Goal: Transaction & Acquisition: Purchase product/service

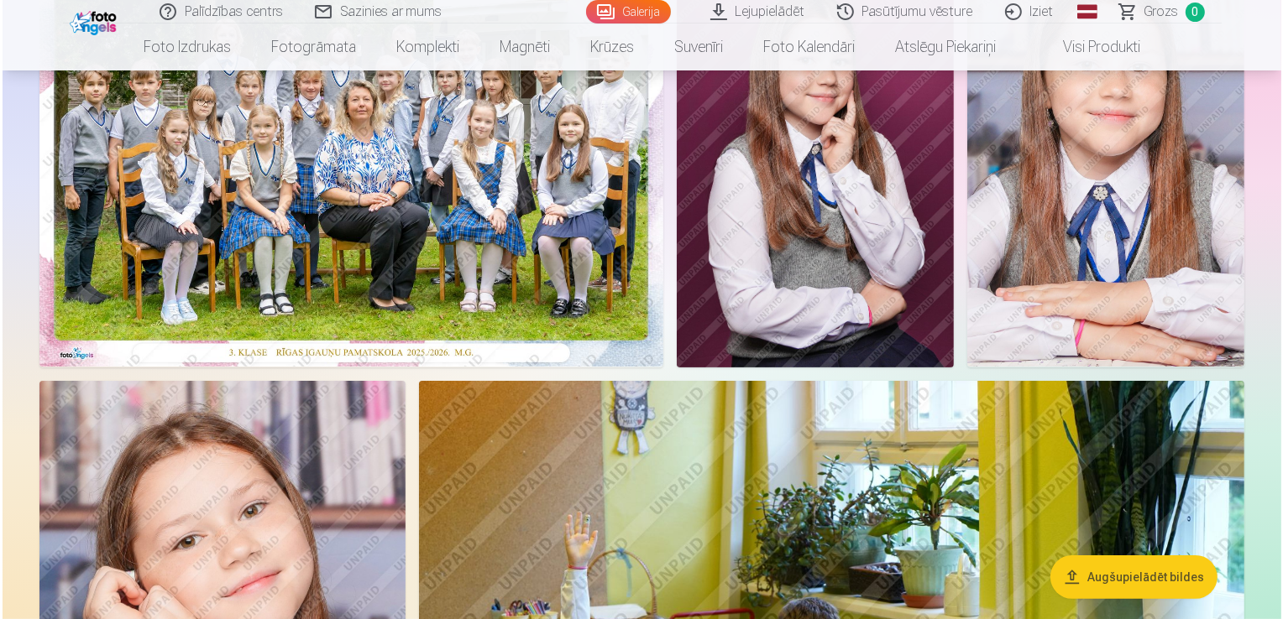
scroll to position [196, 0]
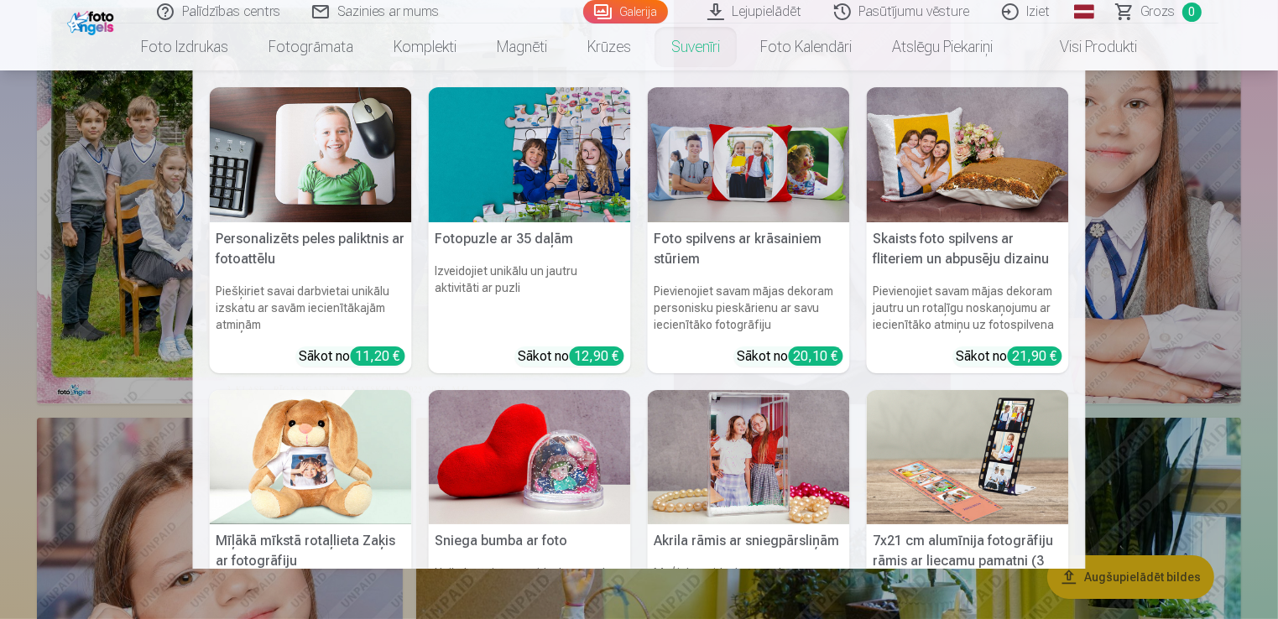
click at [99, 206] on nav "Personalizēts peles paliktnis ar fotoattēlu Piešķiriet savai darbvietai unikālu…" at bounding box center [639, 320] width 1278 height 499
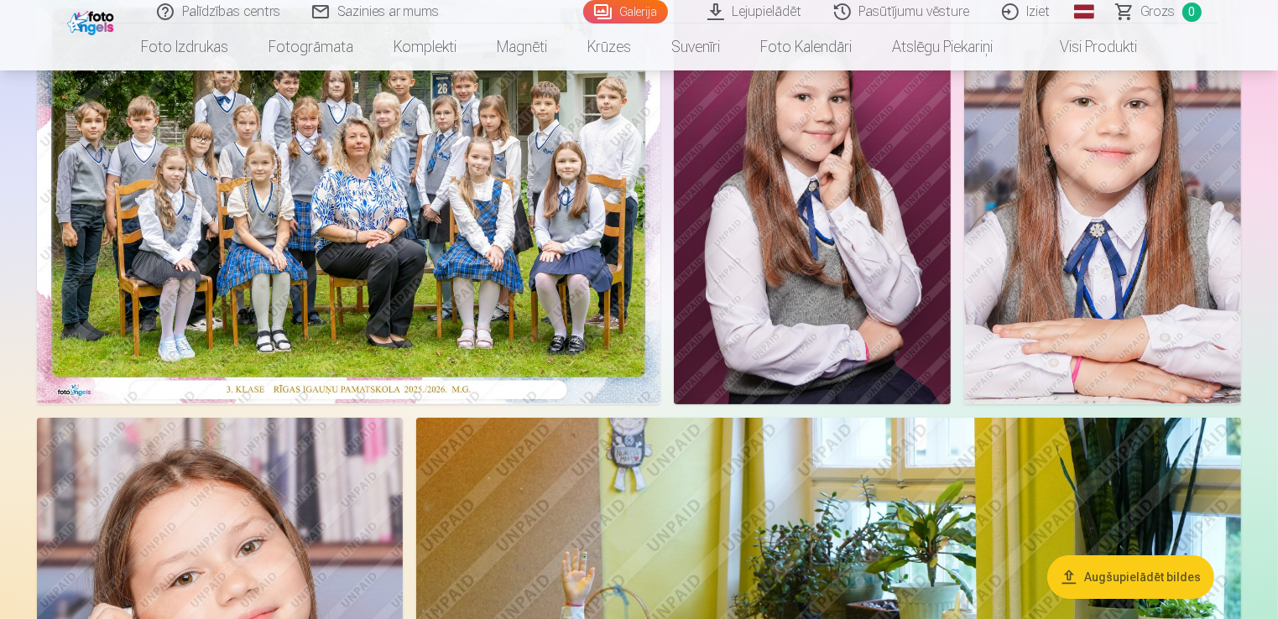
click at [363, 226] on img at bounding box center [349, 195] width 624 height 415
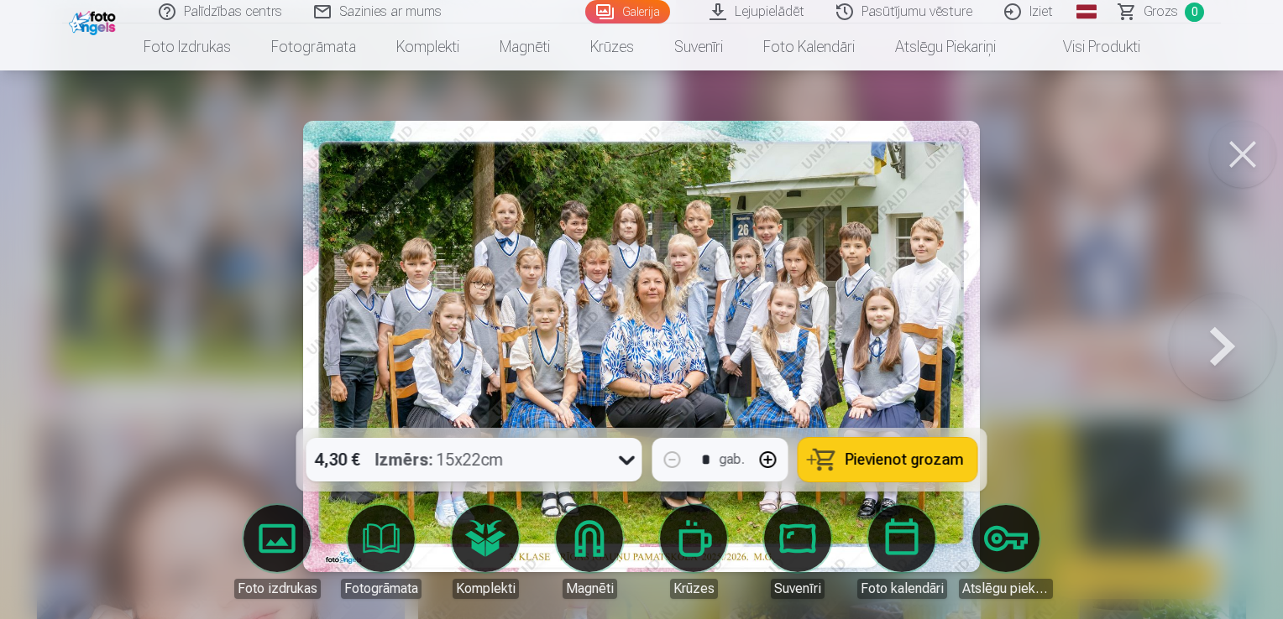
click at [889, 457] on span "Pievienot grozam" at bounding box center [904, 459] width 118 height 15
click at [1222, 355] on button at bounding box center [1221, 346] width 107 height 129
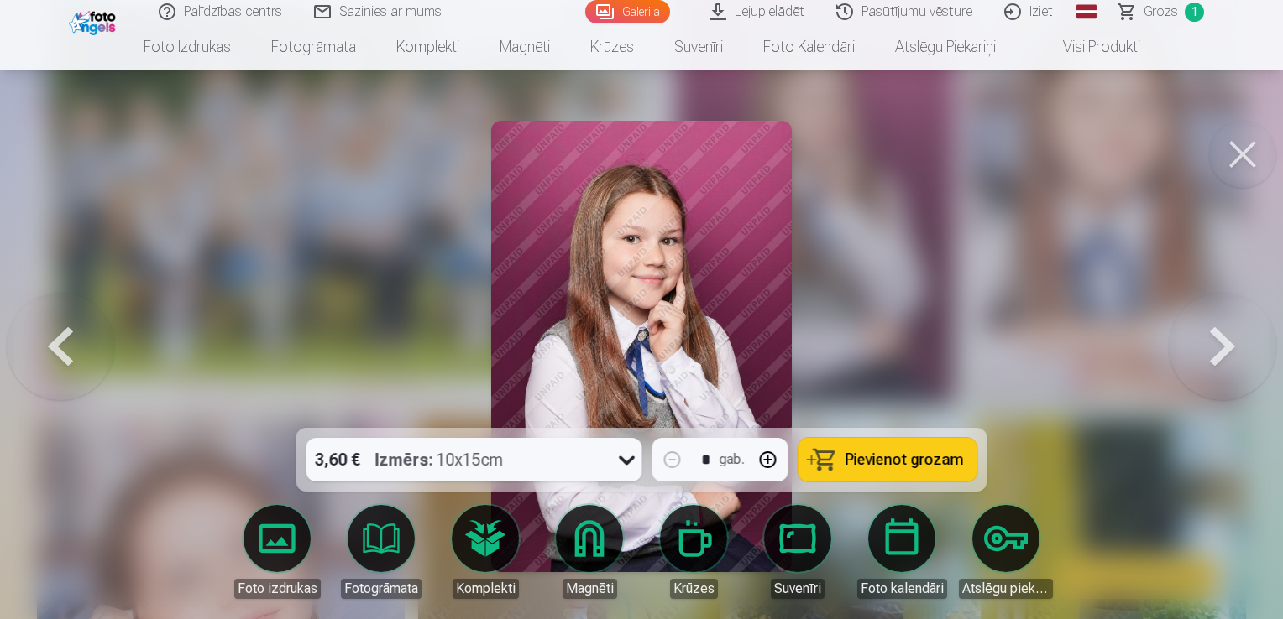
click at [866, 462] on span "Pievienot grozam" at bounding box center [904, 459] width 118 height 15
click at [1224, 357] on button at bounding box center [1221, 346] width 107 height 129
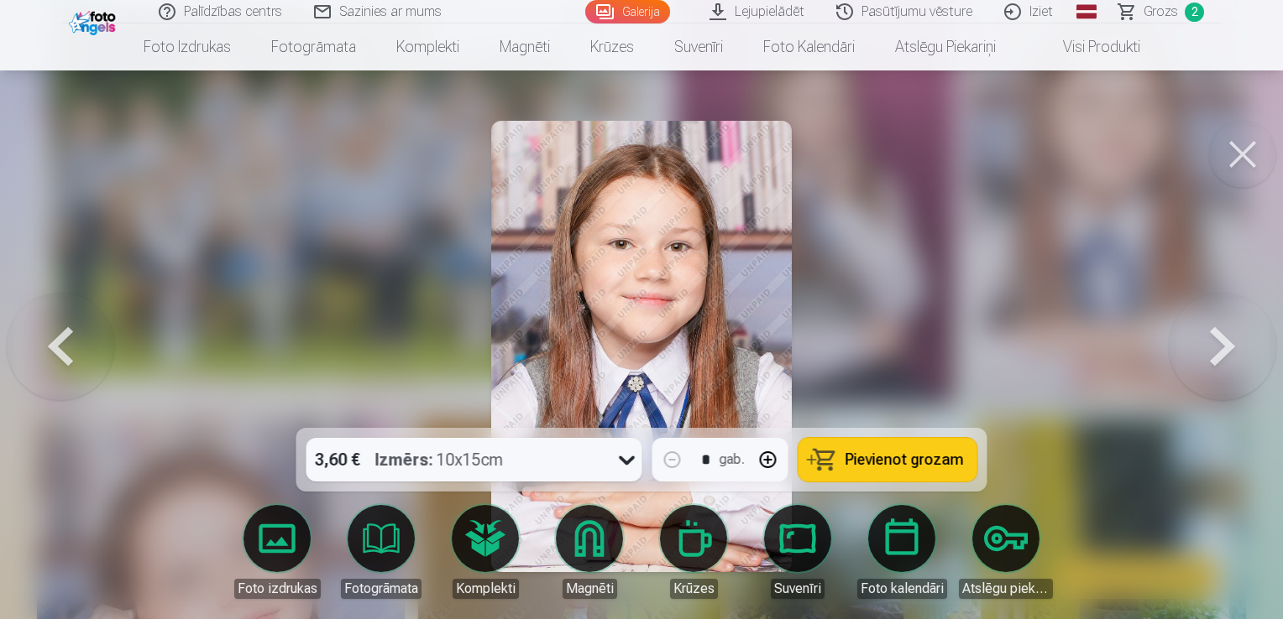
click at [1224, 357] on button at bounding box center [1221, 346] width 107 height 129
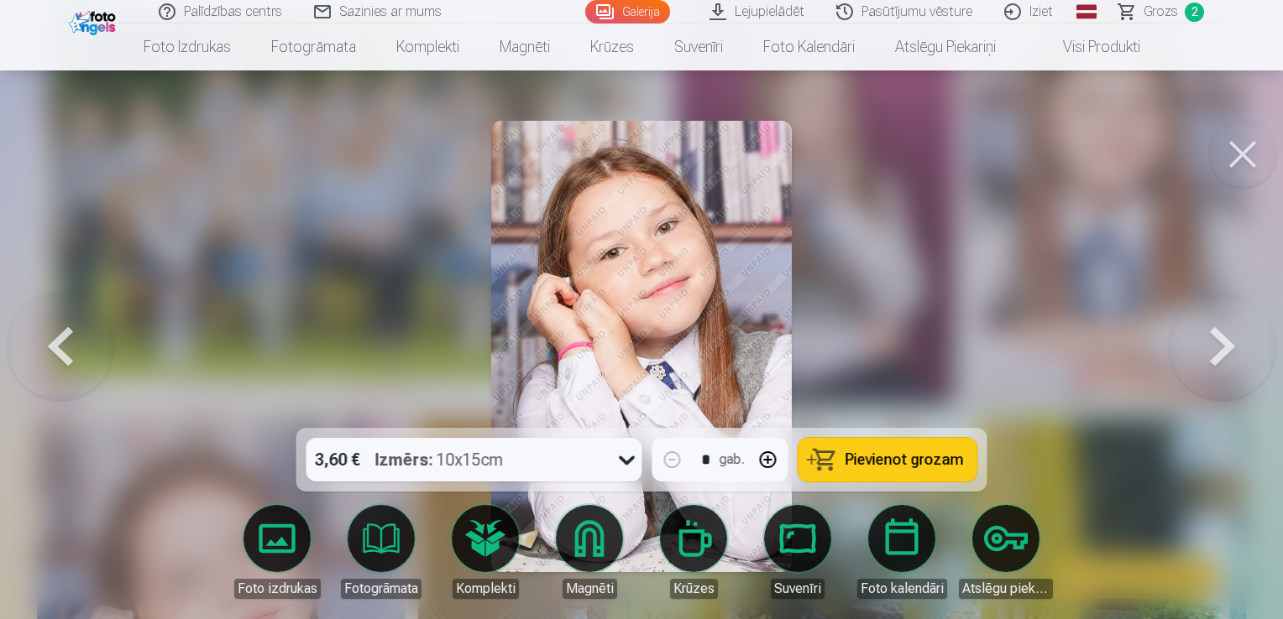
click at [53, 340] on button at bounding box center [60, 346] width 107 height 129
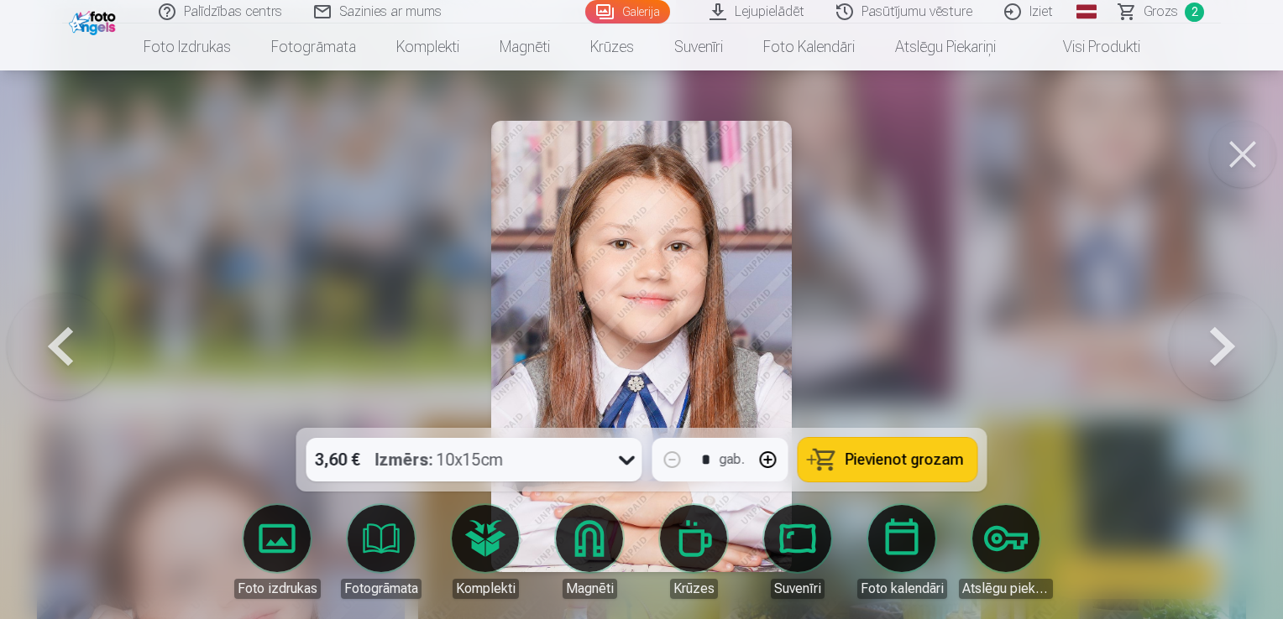
click at [876, 459] on span "Pievienot grozam" at bounding box center [904, 459] width 118 height 15
click at [1232, 348] on button at bounding box center [1221, 346] width 107 height 129
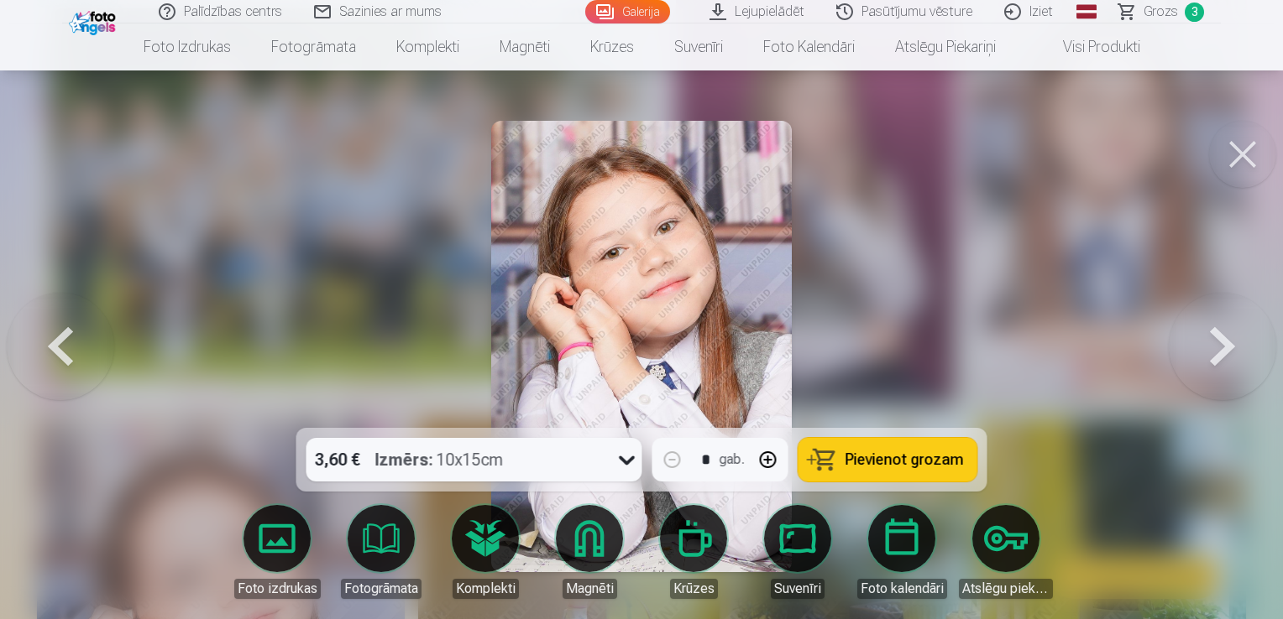
click at [1232, 348] on button at bounding box center [1221, 346] width 107 height 129
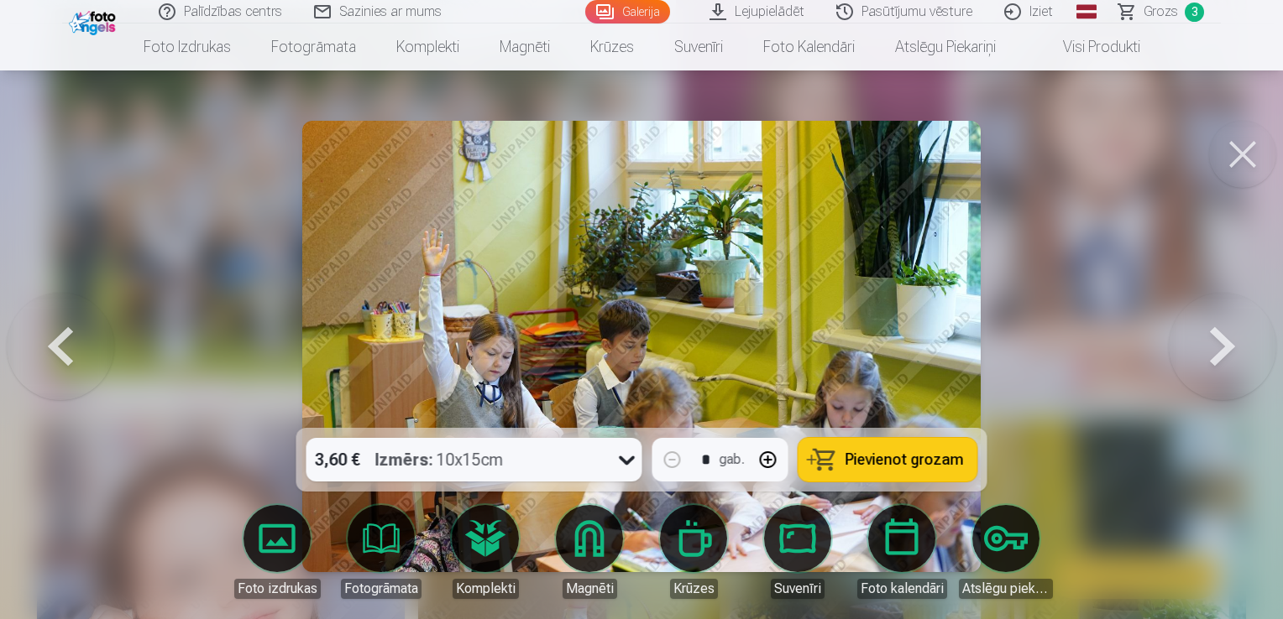
click at [1232, 348] on button at bounding box center [1221, 346] width 107 height 129
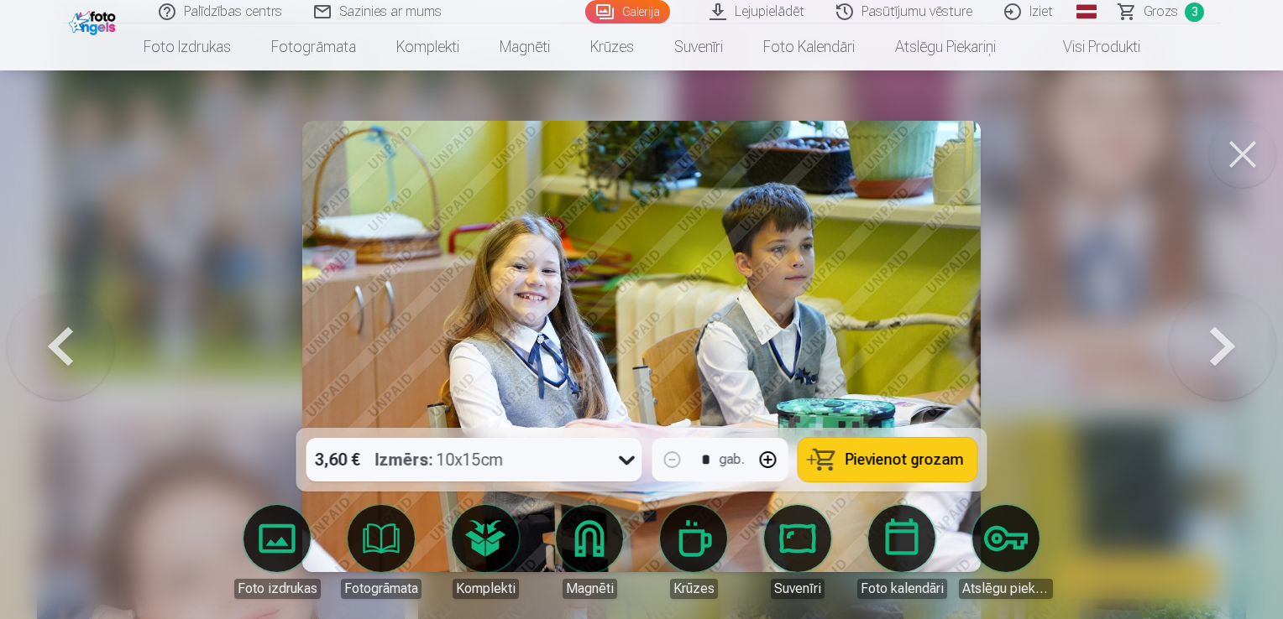
click at [904, 452] on span "Pievienot grozam" at bounding box center [904, 459] width 118 height 15
click at [1219, 345] on button at bounding box center [1221, 346] width 107 height 129
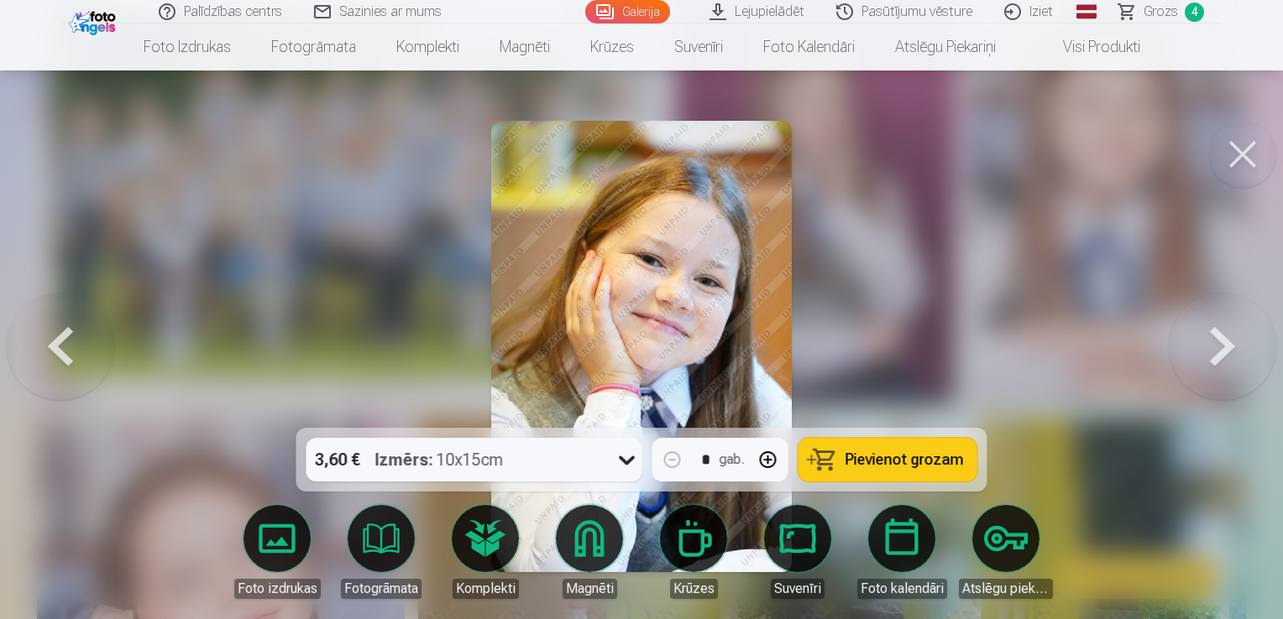
click at [1219, 345] on button at bounding box center [1221, 346] width 107 height 129
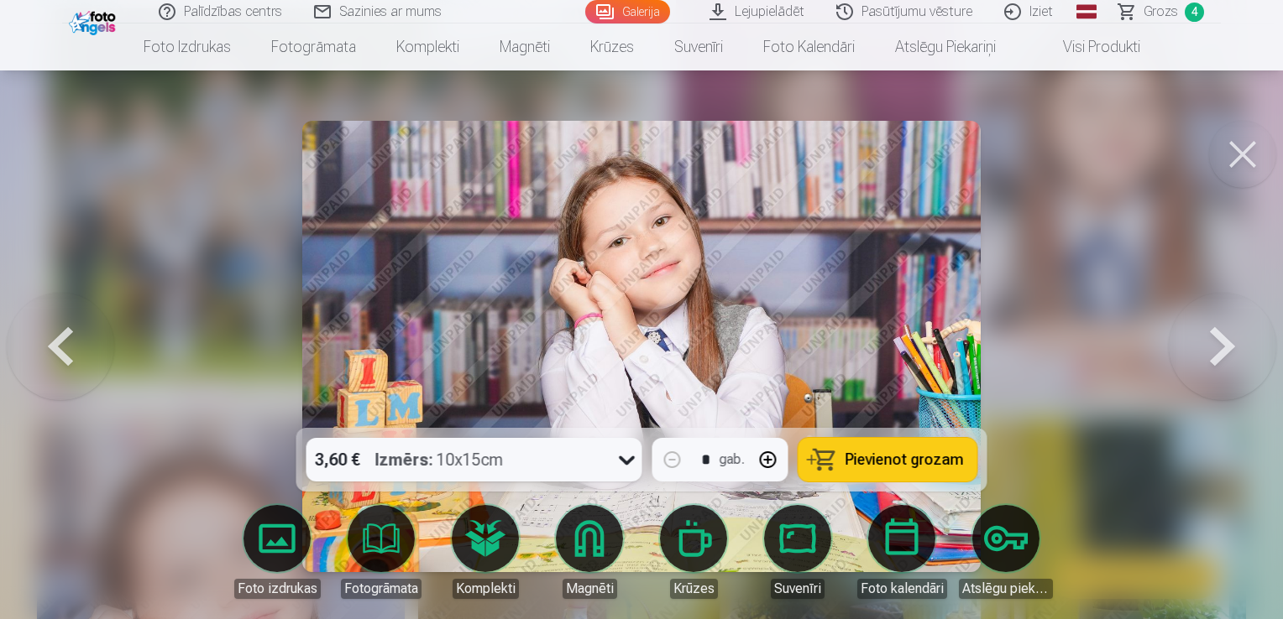
click at [891, 460] on span "Pievienot grozam" at bounding box center [904, 459] width 118 height 15
click at [1236, 342] on button at bounding box center [1221, 346] width 107 height 129
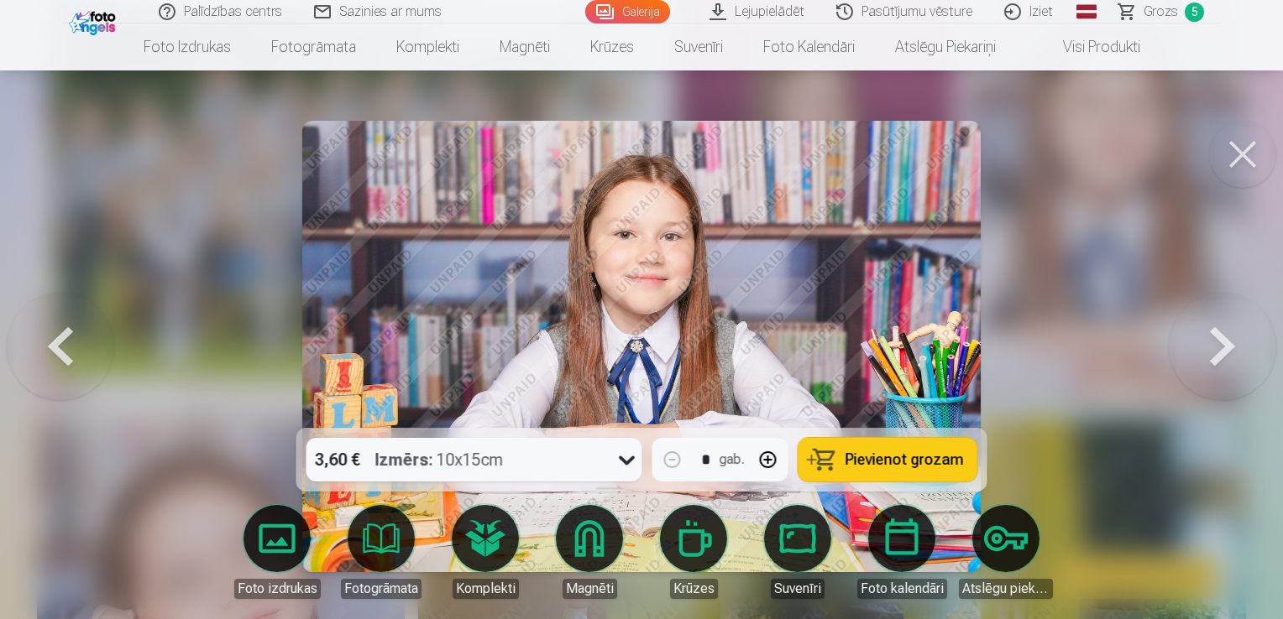
click at [887, 452] on span "Pievienot grozam" at bounding box center [904, 459] width 118 height 15
click at [1224, 358] on button at bounding box center [1221, 346] width 107 height 129
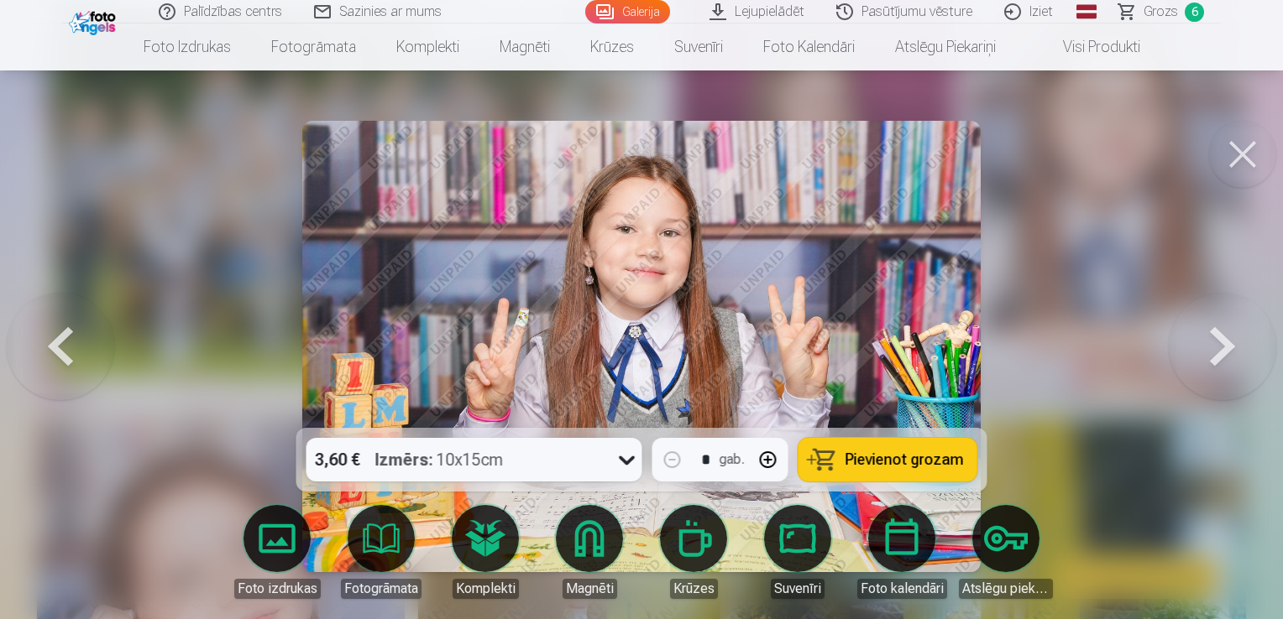
click at [914, 464] on span "Pievienot grozam" at bounding box center [904, 459] width 118 height 15
click at [1218, 345] on button at bounding box center [1221, 346] width 107 height 129
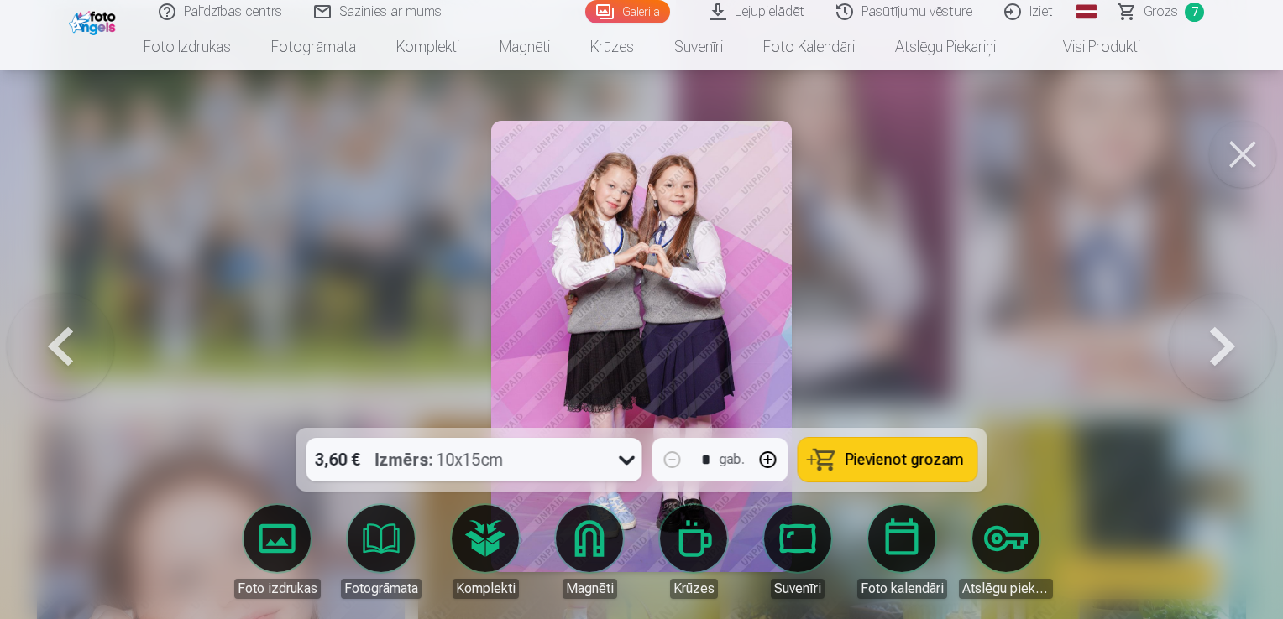
click at [914, 452] on span "Pievienot grozam" at bounding box center [904, 459] width 118 height 15
click at [1215, 363] on button at bounding box center [1221, 346] width 107 height 129
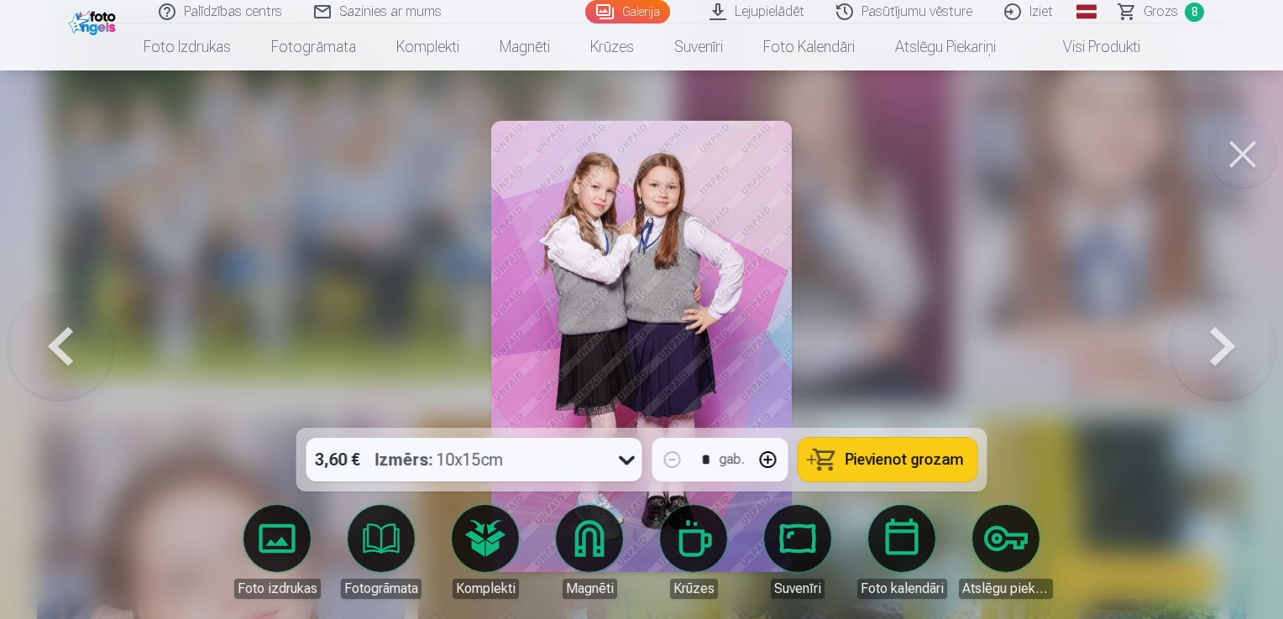
click at [42, 352] on button at bounding box center [60, 346] width 107 height 129
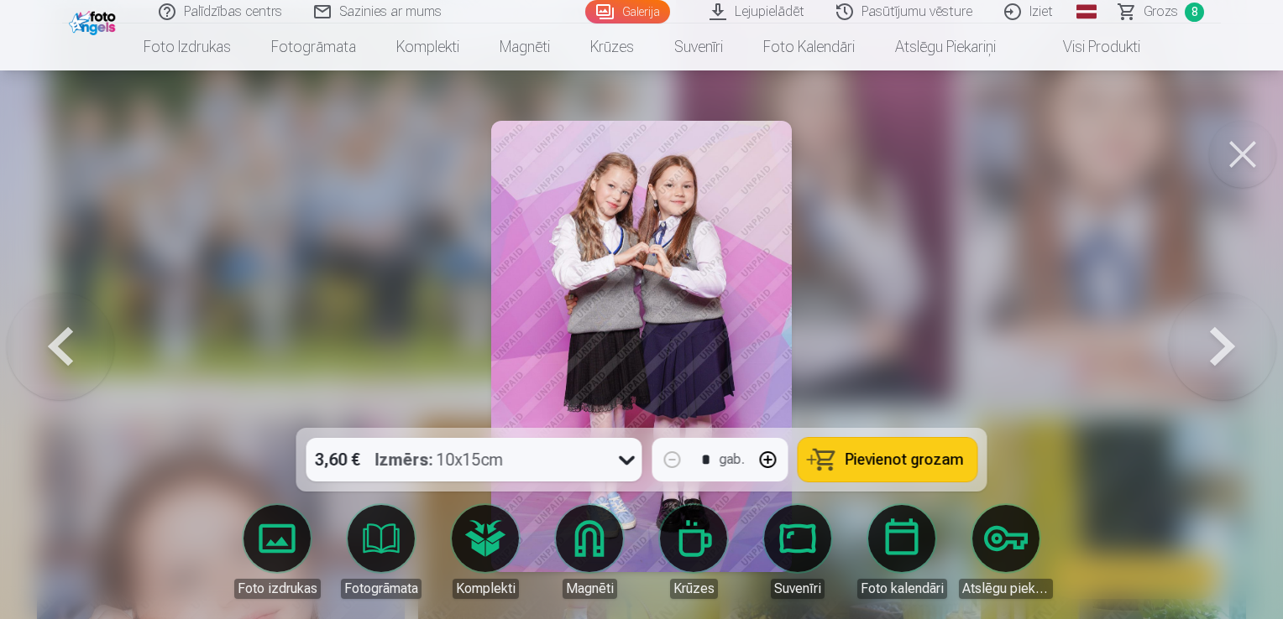
click at [1228, 345] on button at bounding box center [1221, 346] width 107 height 129
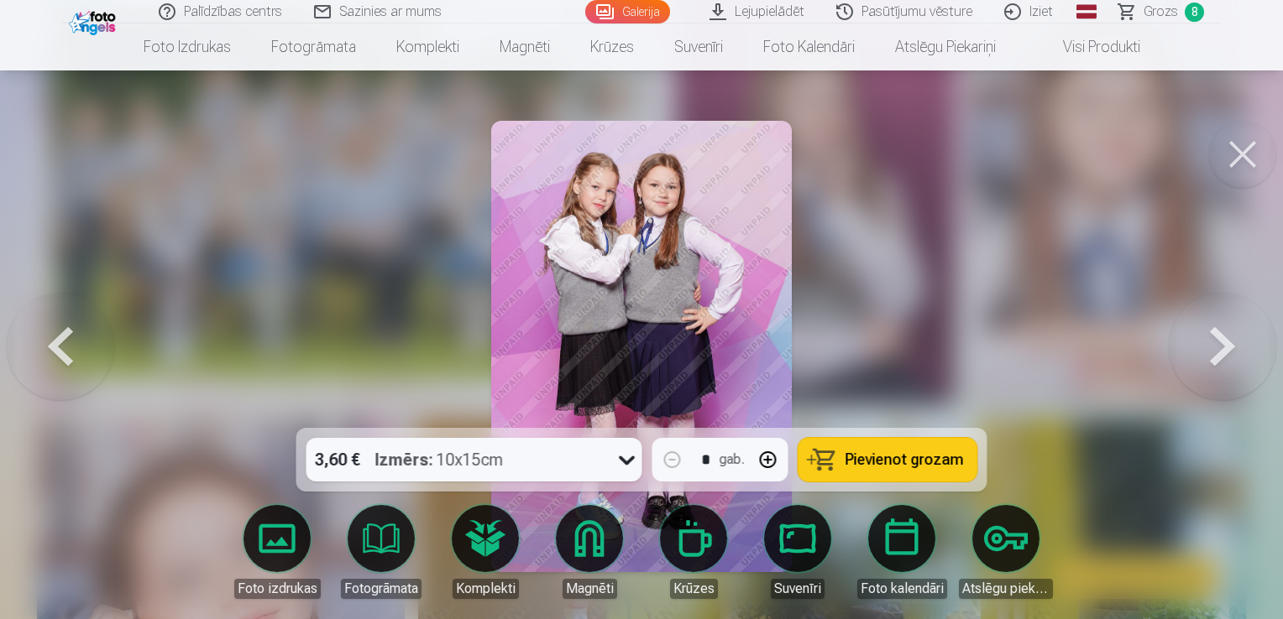
click at [943, 457] on span "Pievienot grozam" at bounding box center [904, 459] width 118 height 15
click at [1228, 365] on button at bounding box center [1221, 346] width 107 height 129
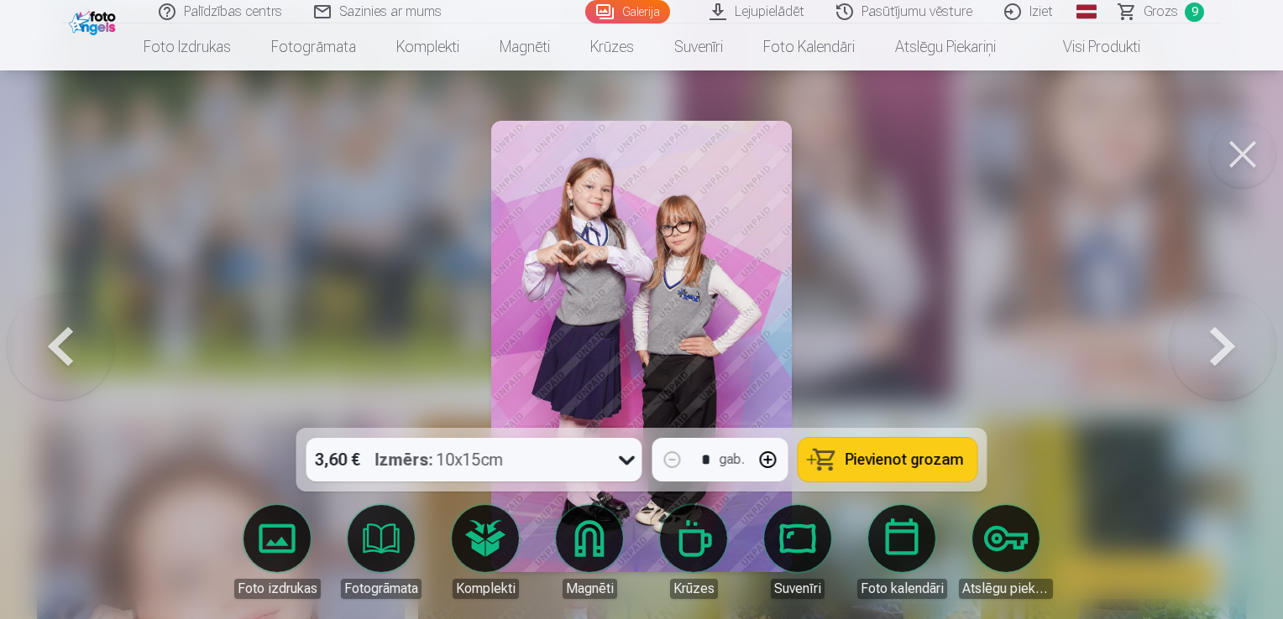
click at [1228, 365] on button at bounding box center [1221, 346] width 107 height 129
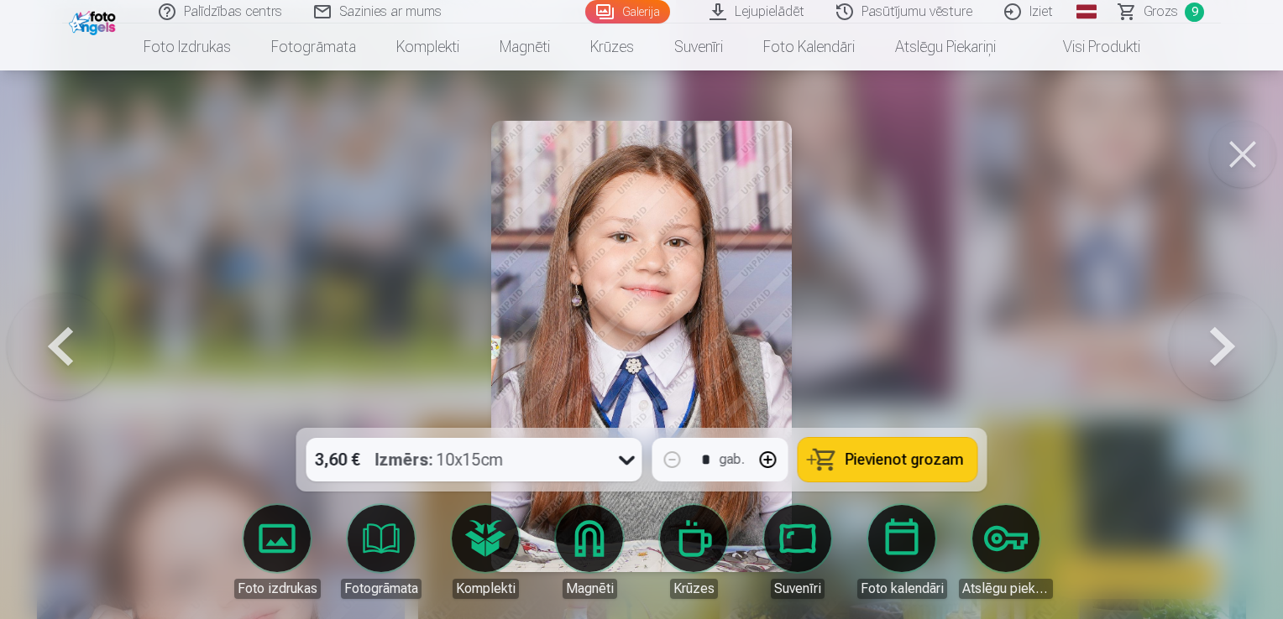
click at [1228, 365] on button at bounding box center [1221, 346] width 107 height 129
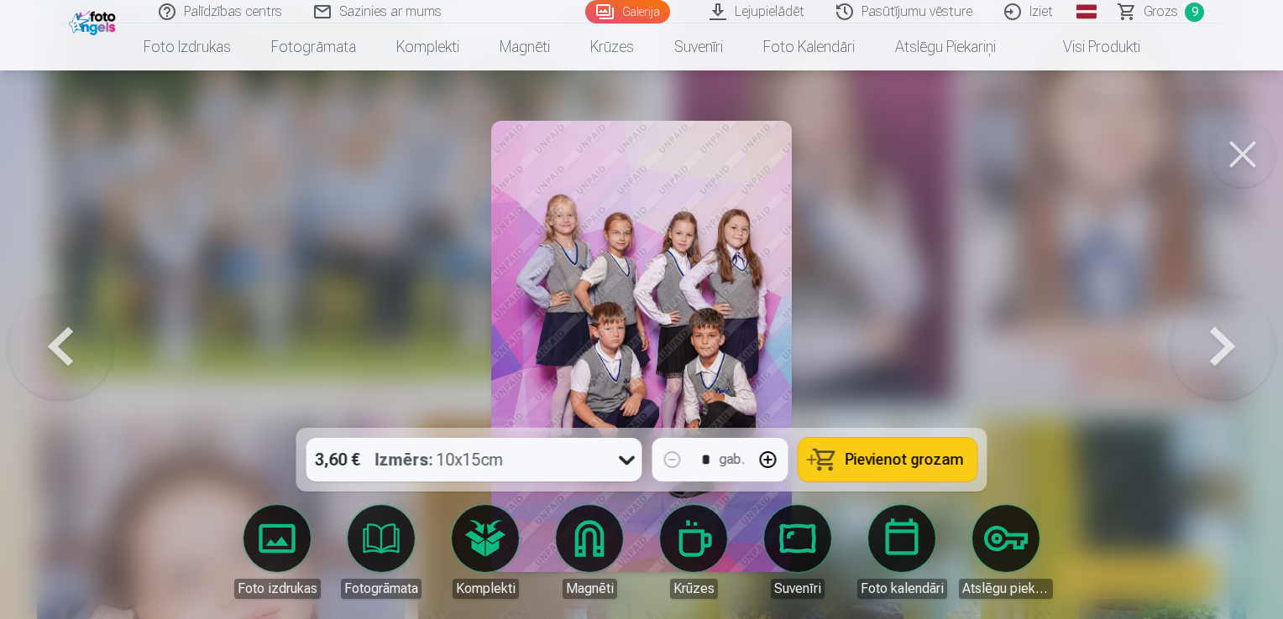
click at [1228, 365] on button at bounding box center [1221, 346] width 107 height 129
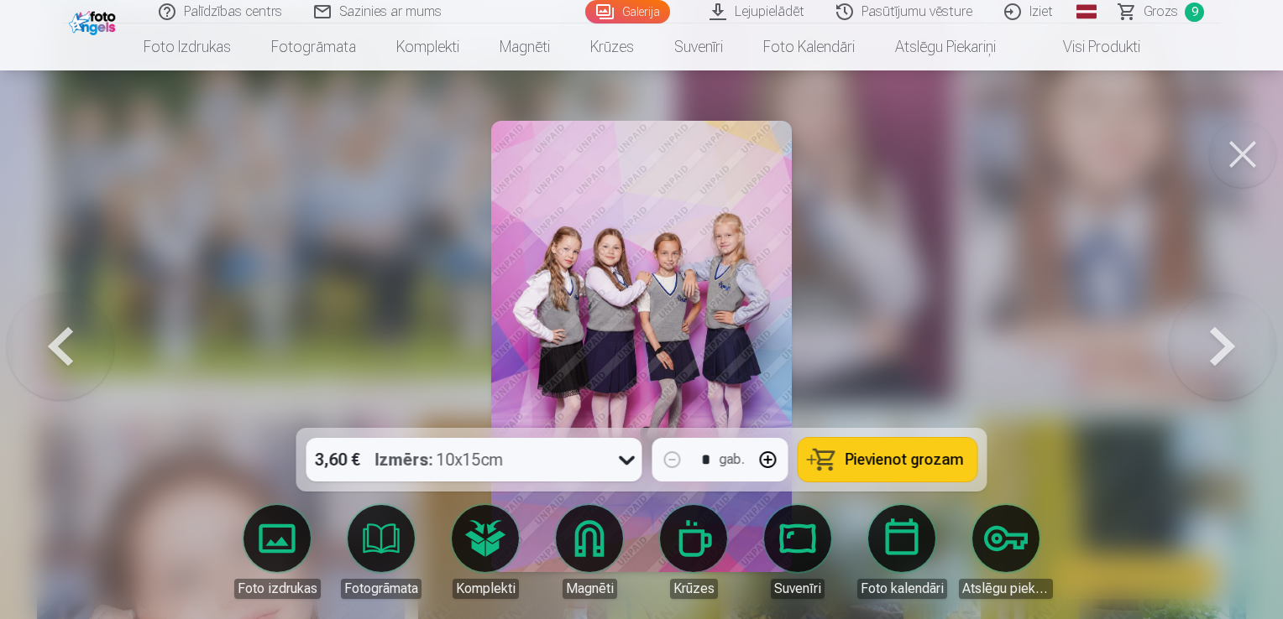
click at [912, 462] on span "Pievienot grozam" at bounding box center [904, 459] width 118 height 15
click at [1209, 350] on button at bounding box center [1221, 346] width 107 height 129
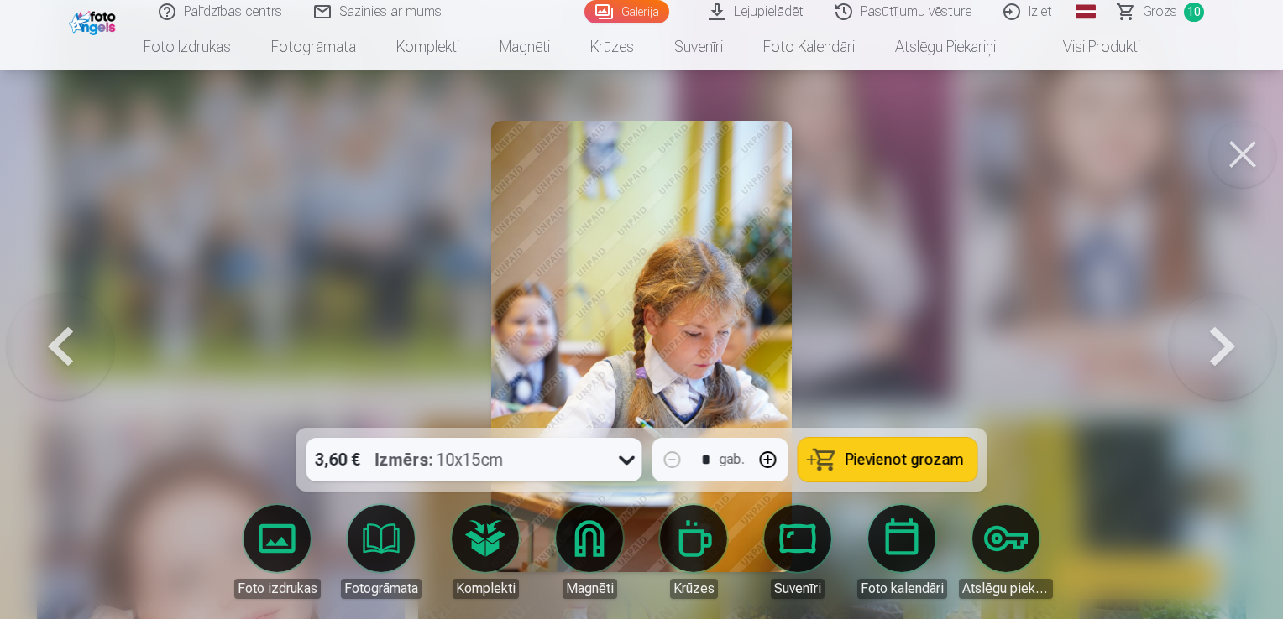
click at [1209, 350] on button at bounding box center [1221, 346] width 107 height 129
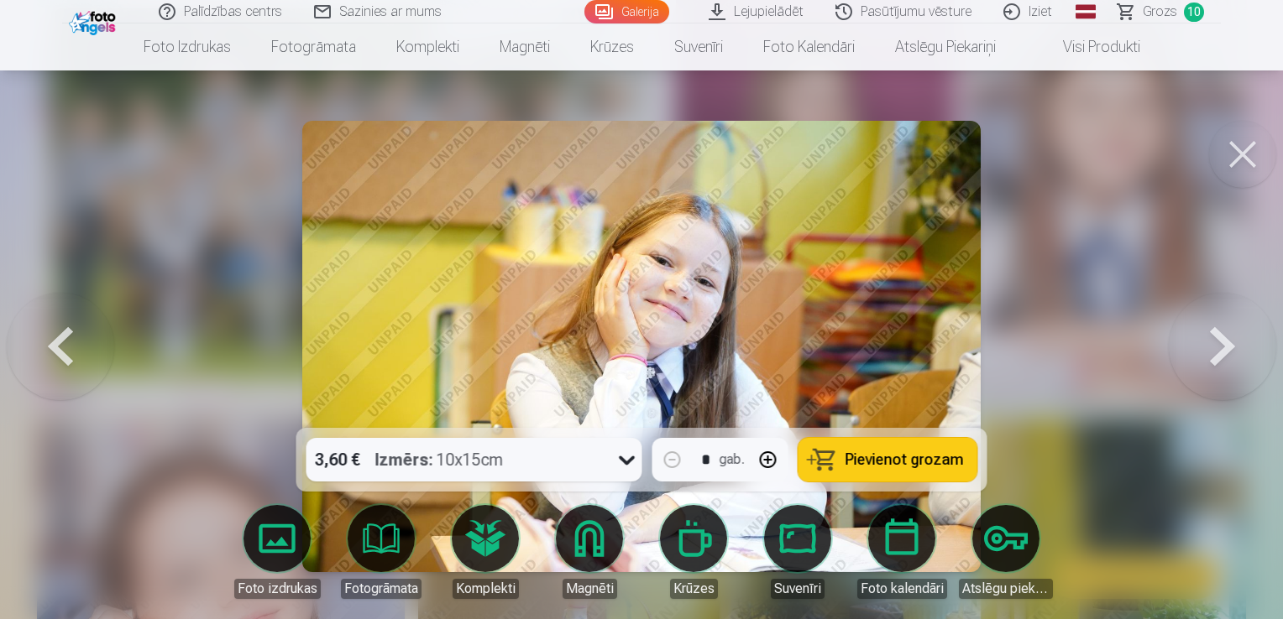
click at [1209, 350] on button at bounding box center [1221, 346] width 107 height 129
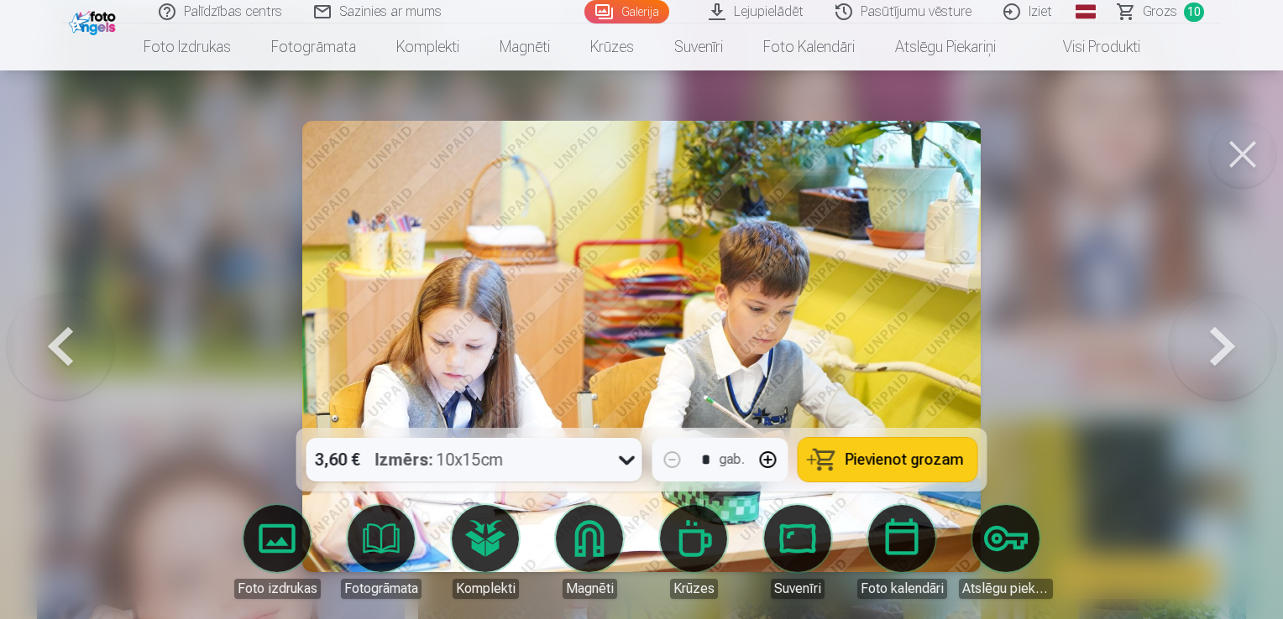
click at [57, 362] on button at bounding box center [60, 346] width 107 height 129
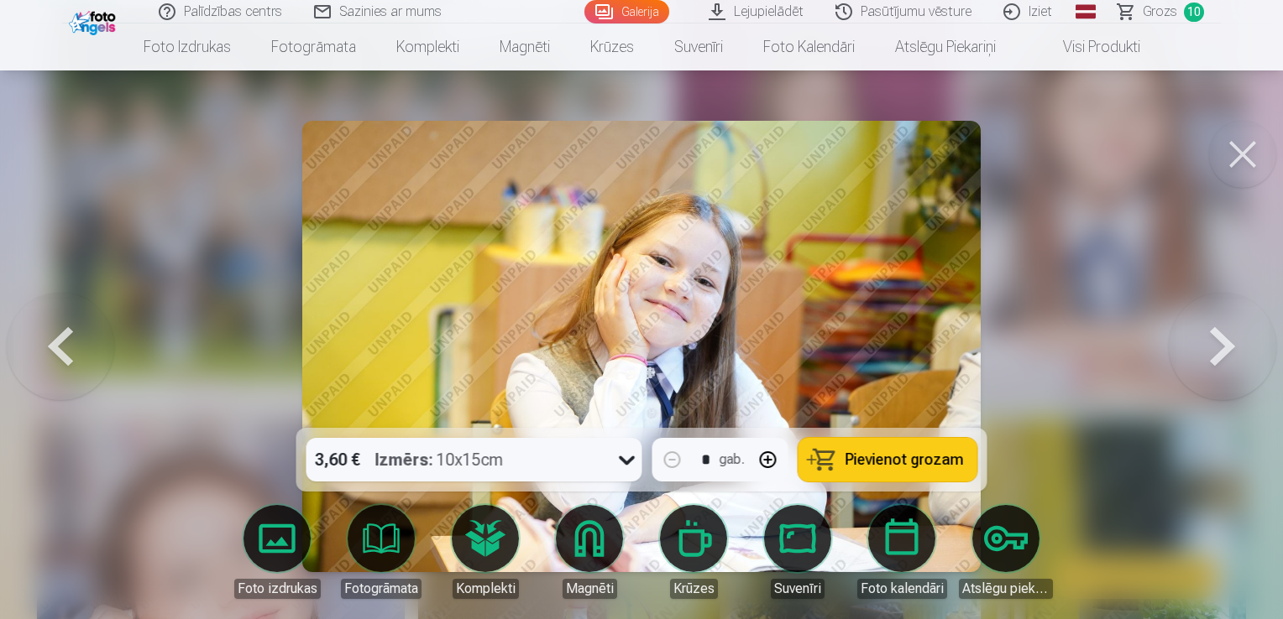
click at [879, 462] on span "Pievienot grozam" at bounding box center [904, 459] width 118 height 15
click at [1228, 370] on button at bounding box center [1221, 346] width 107 height 129
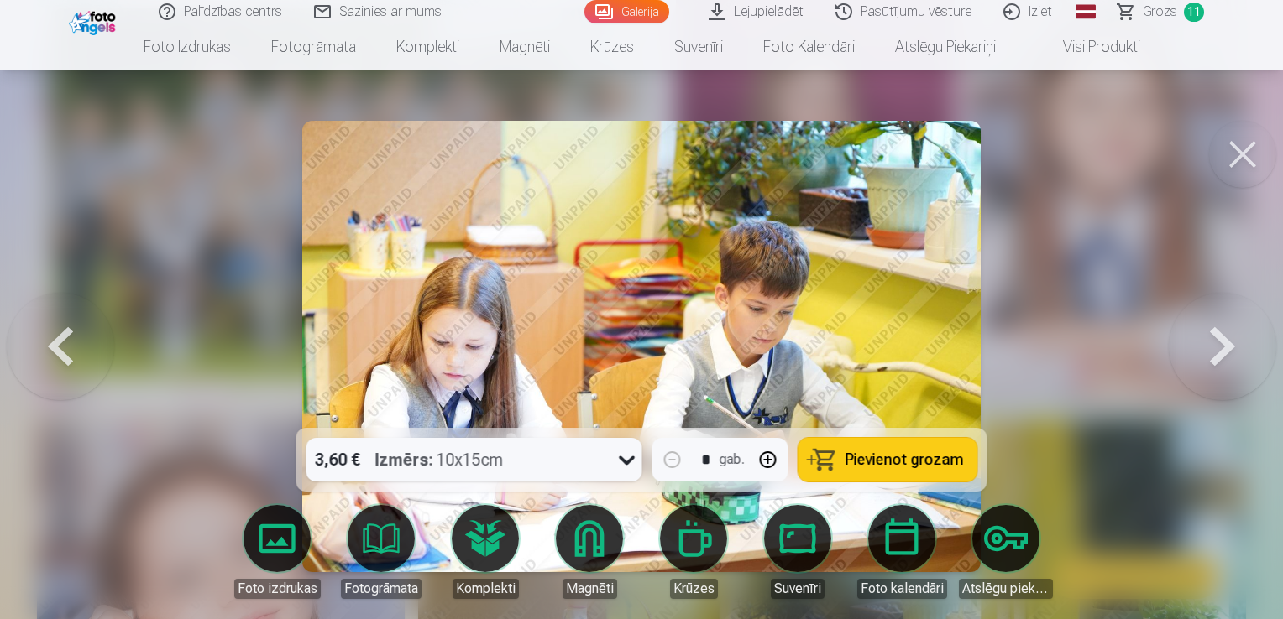
click at [1228, 370] on button at bounding box center [1221, 346] width 107 height 129
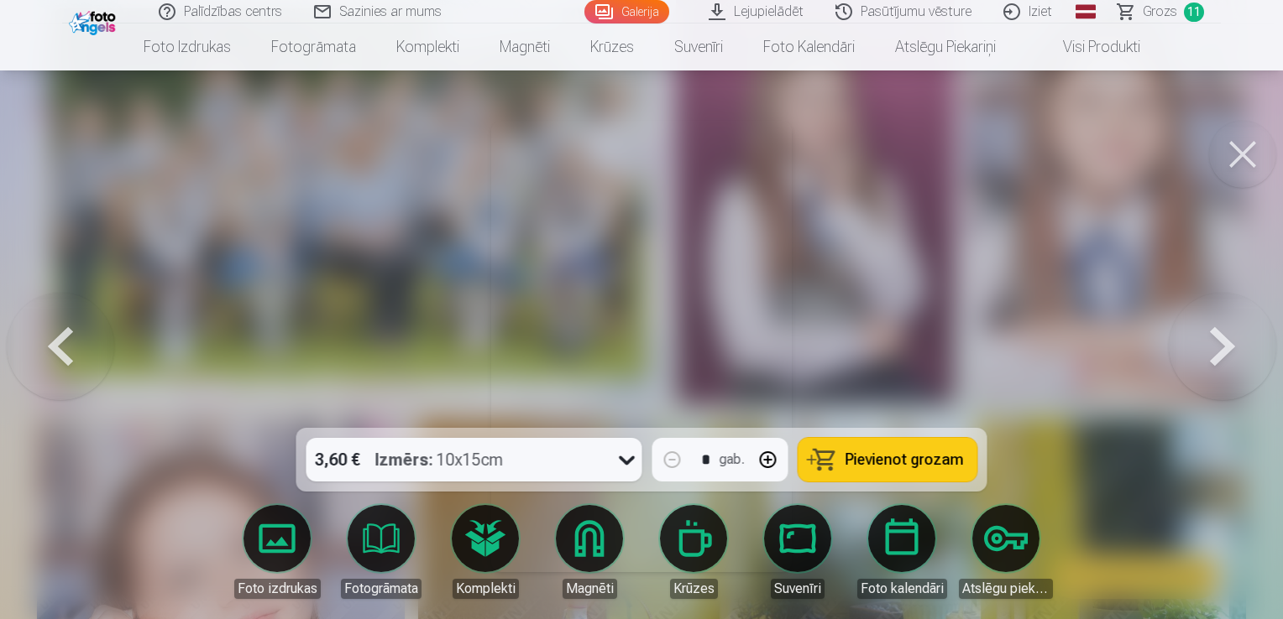
click at [1228, 370] on button at bounding box center [1221, 346] width 107 height 129
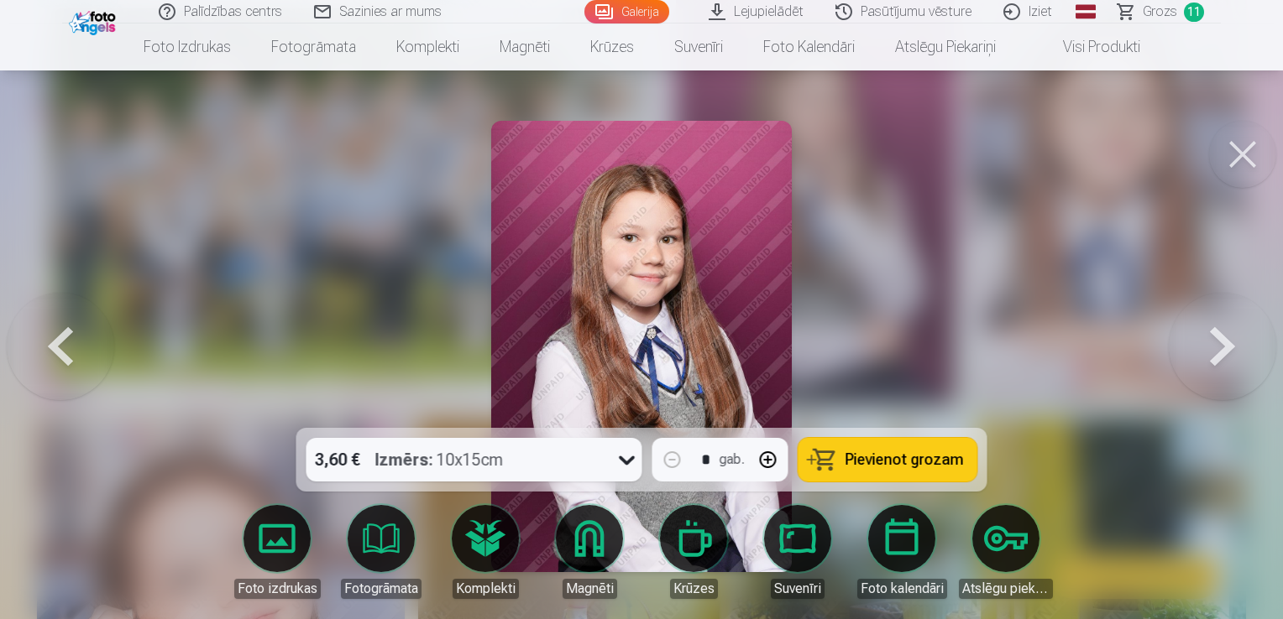
click at [912, 453] on span "Pievienot grozam" at bounding box center [904, 459] width 118 height 15
click at [1229, 334] on button at bounding box center [1221, 346] width 107 height 129
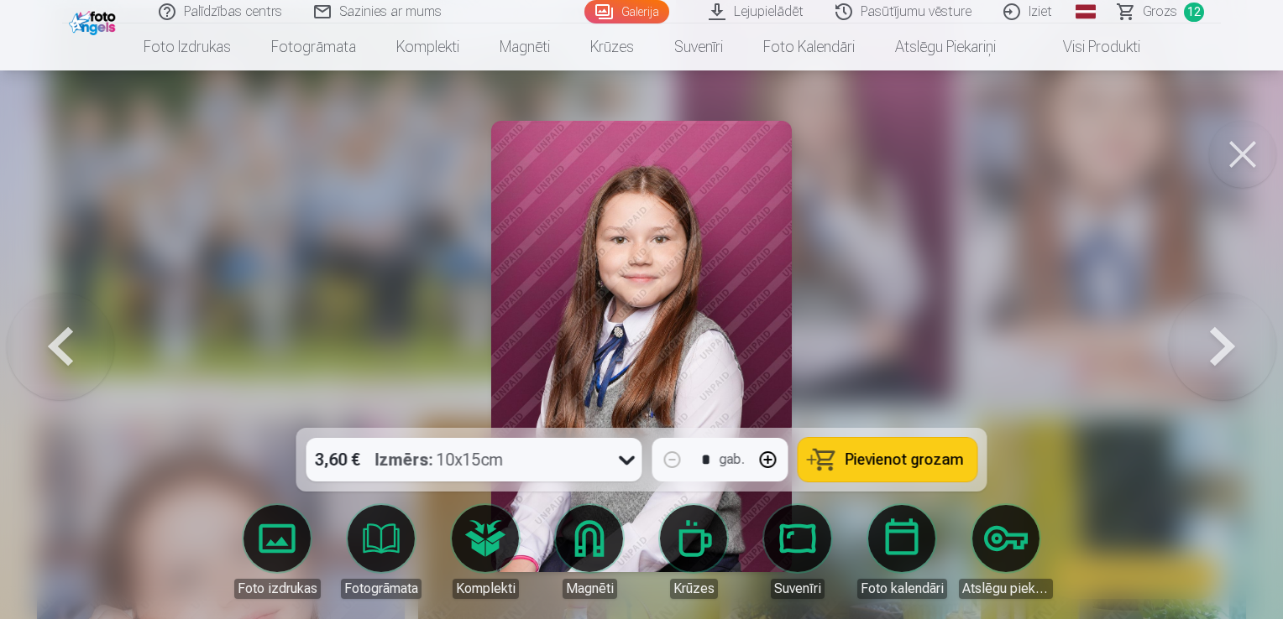
click at [1229, 334] on button at bounding box center [1221, 346] width 107 height 129
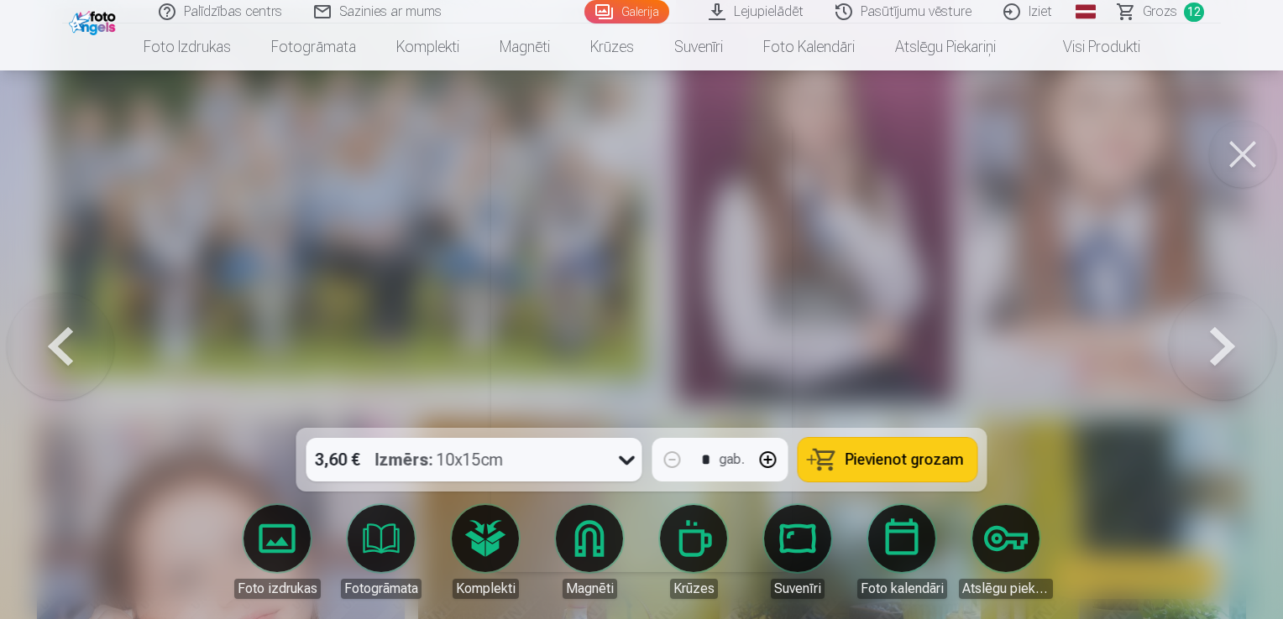
click at [1229, 334] on button at bounding box center [1221, 346] width 107 height 129
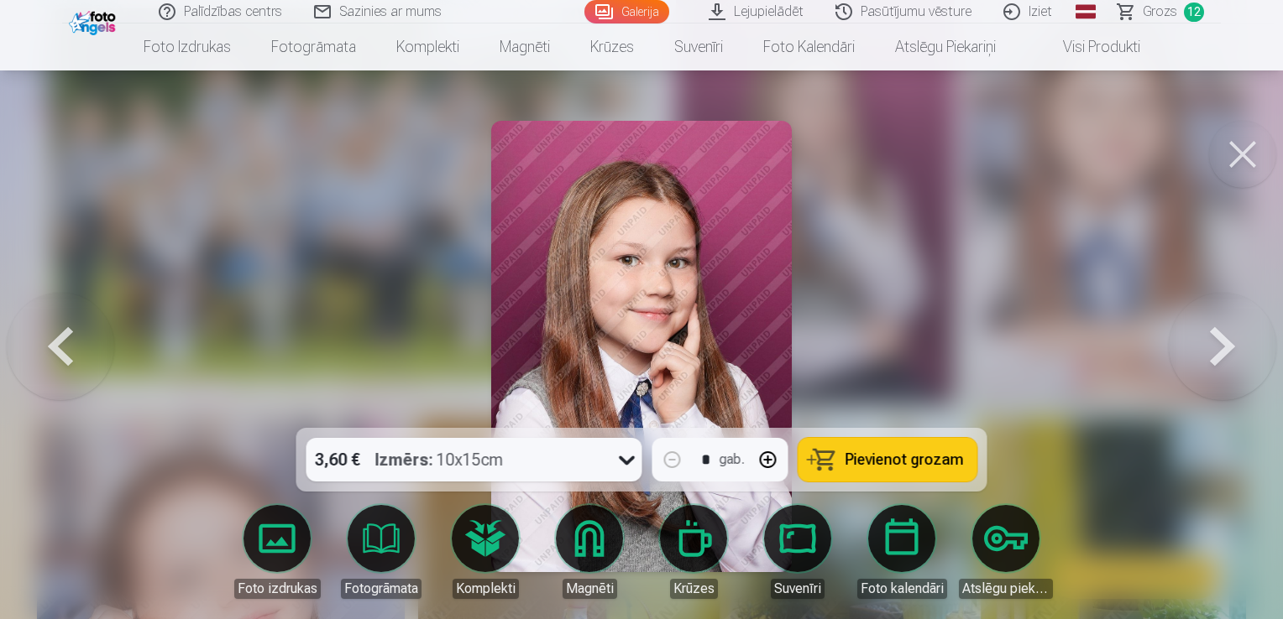
click at [56, 339] on button at bounding box center [60, 346] width 107 height 129
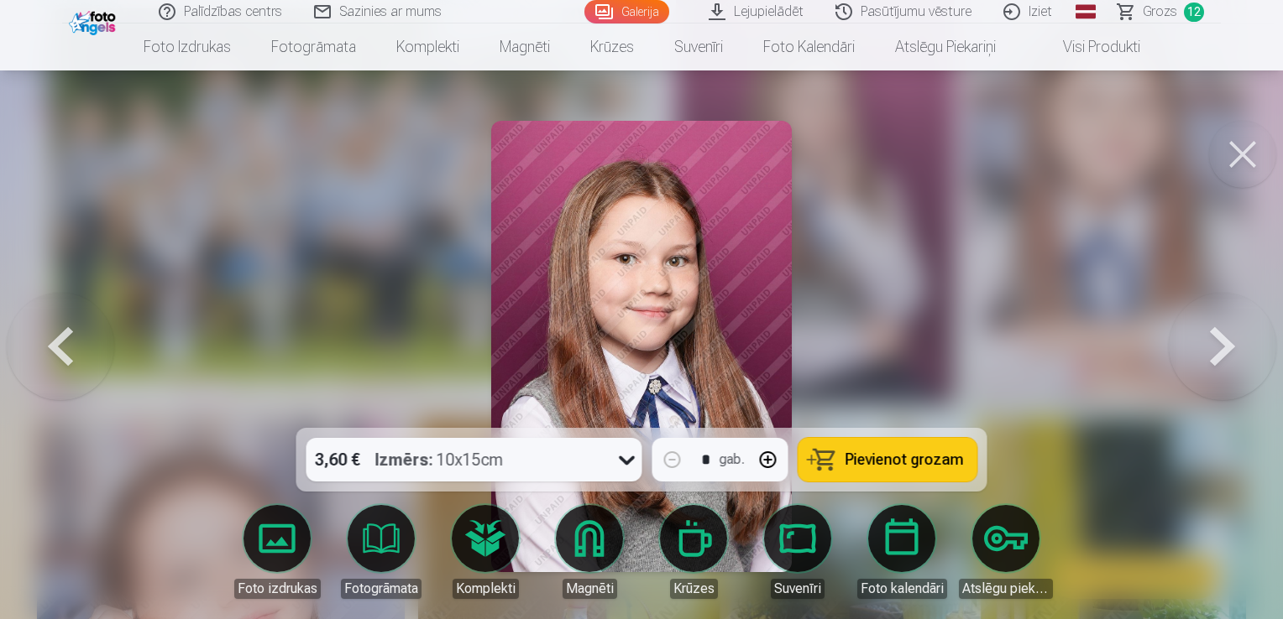
click at [879, 462] on span "Pievienot grozam" at bounding box center [904, 459] width 118 height 15
click at [1226, 354] on button at bounding box center [1221, 346] width 107 height 129
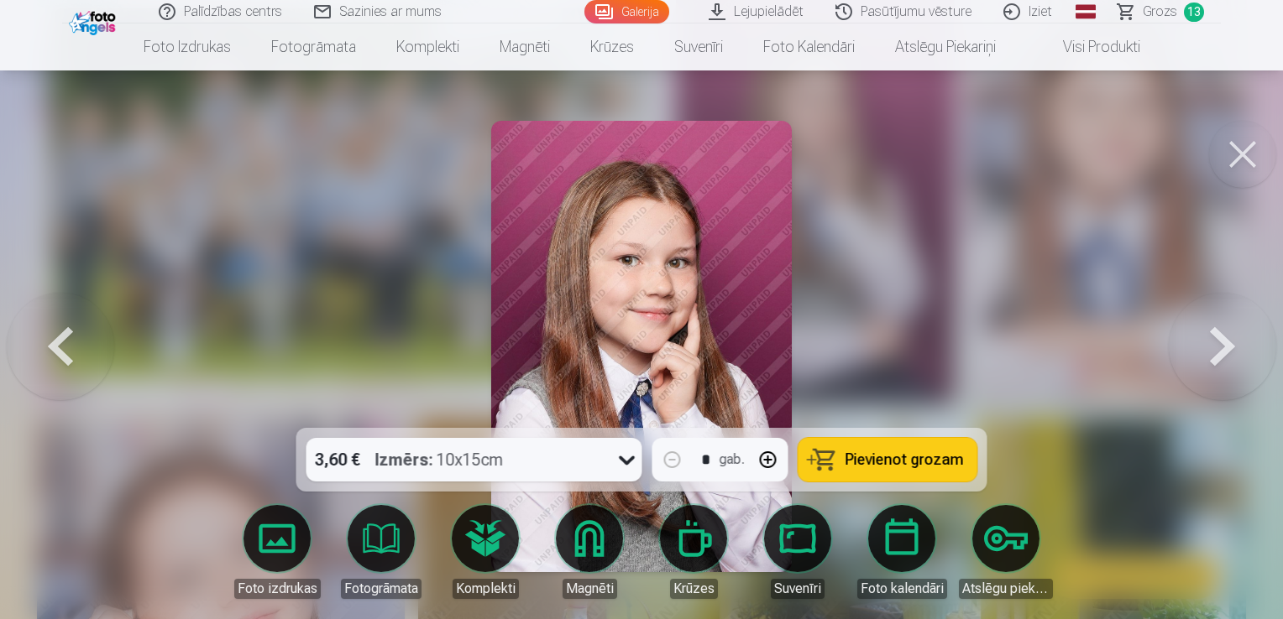
click at [1226, 354] on button at bounding box center [1221, 346] width 107 height 129
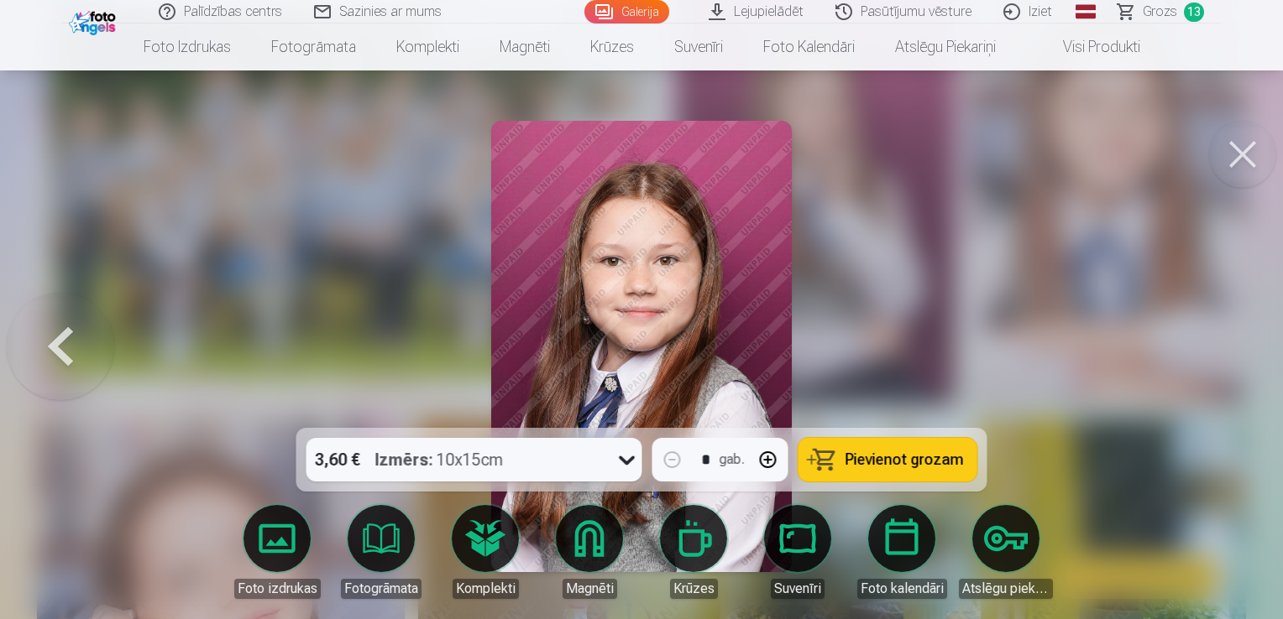
click at [1171, 13] on span "Grozs" at bounding box center [1159, 12] width 34 height 20
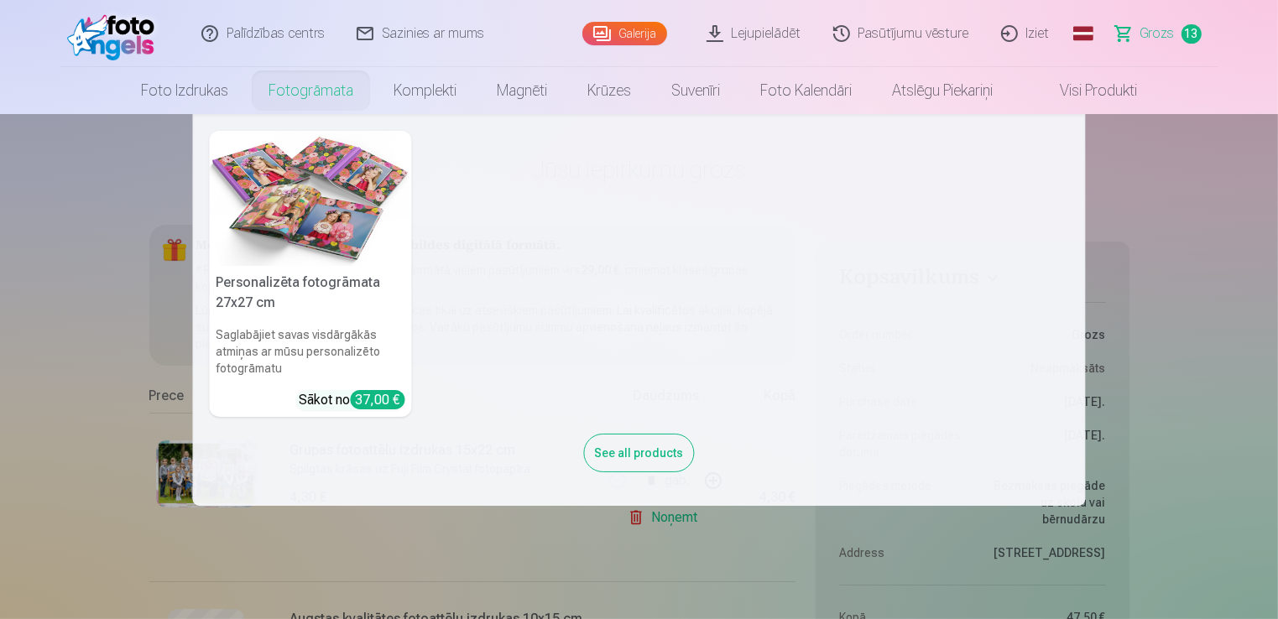
click at [338, 327] on h6 "Saglabājiet savas visdārgākās atmiņas ar mūsu personalizēto fotogrāmatu" at bounding box center [311, 352] width 202 height 64
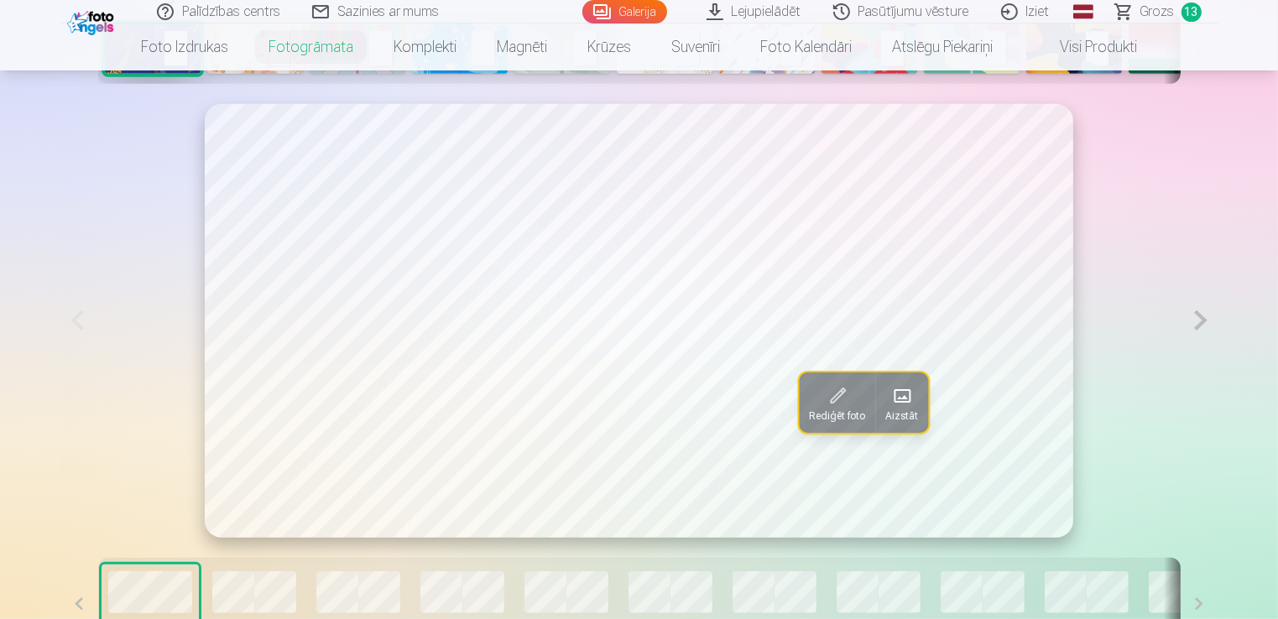
scroll to position [923, 0]
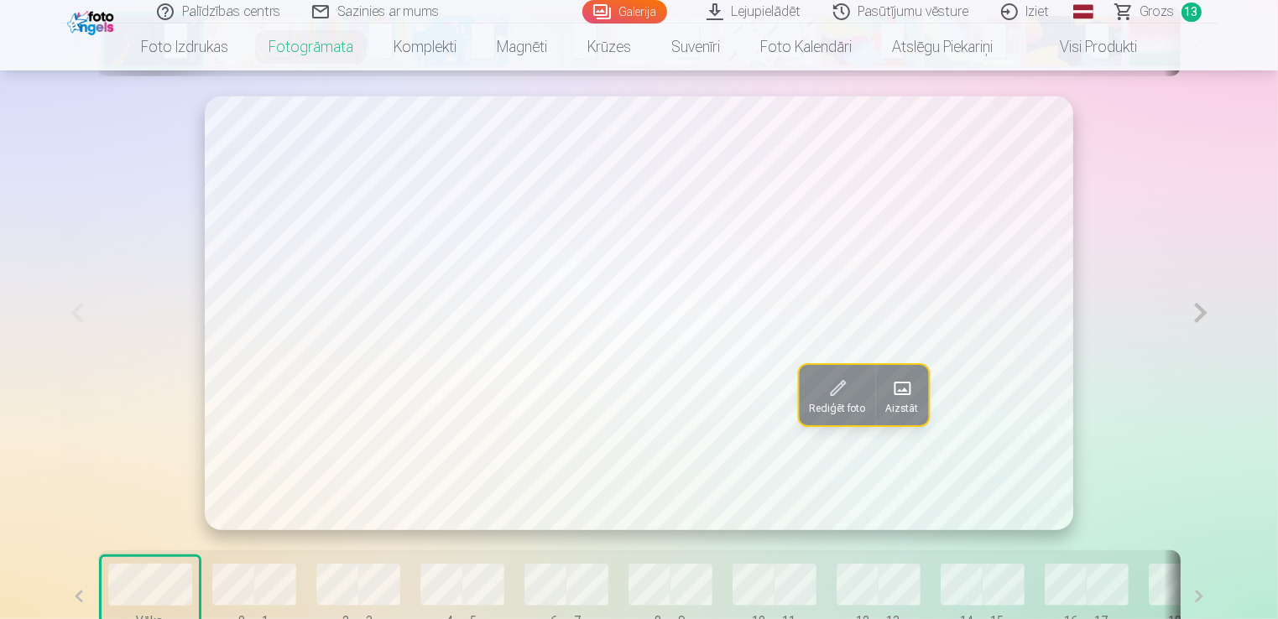
click at [1195, 314] on button at bounding box center [1201, 314] width 34 height 434
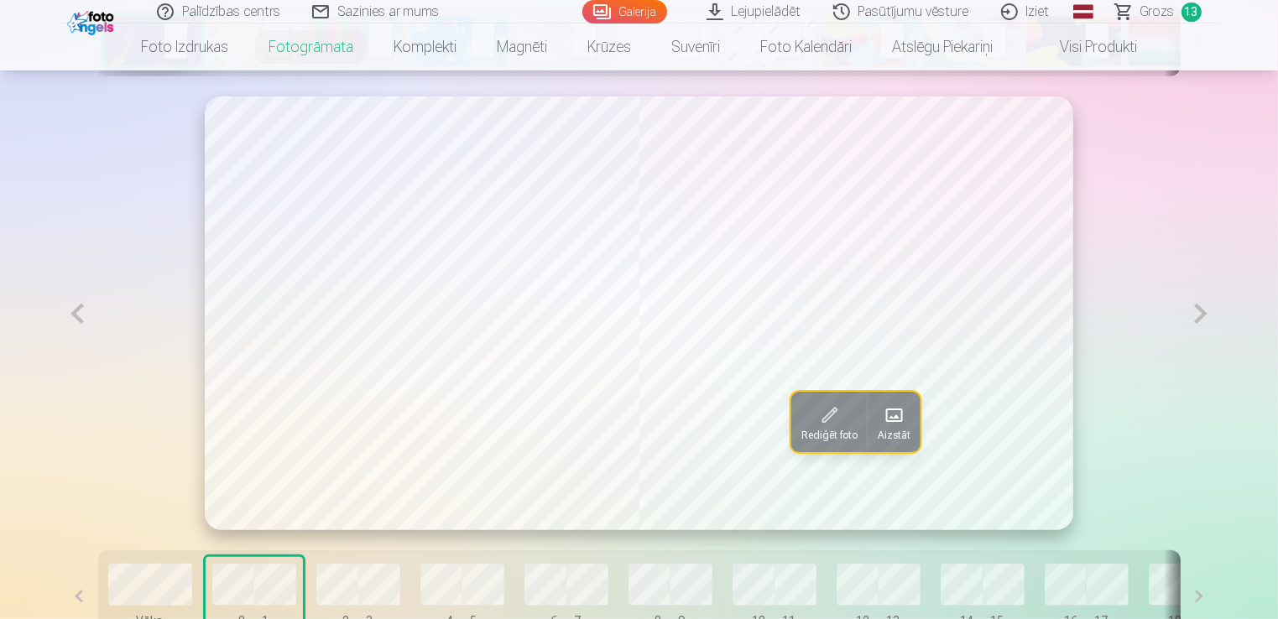
click at [1195, 314] on button at bounding box center [1201, 314] width 34 height 435
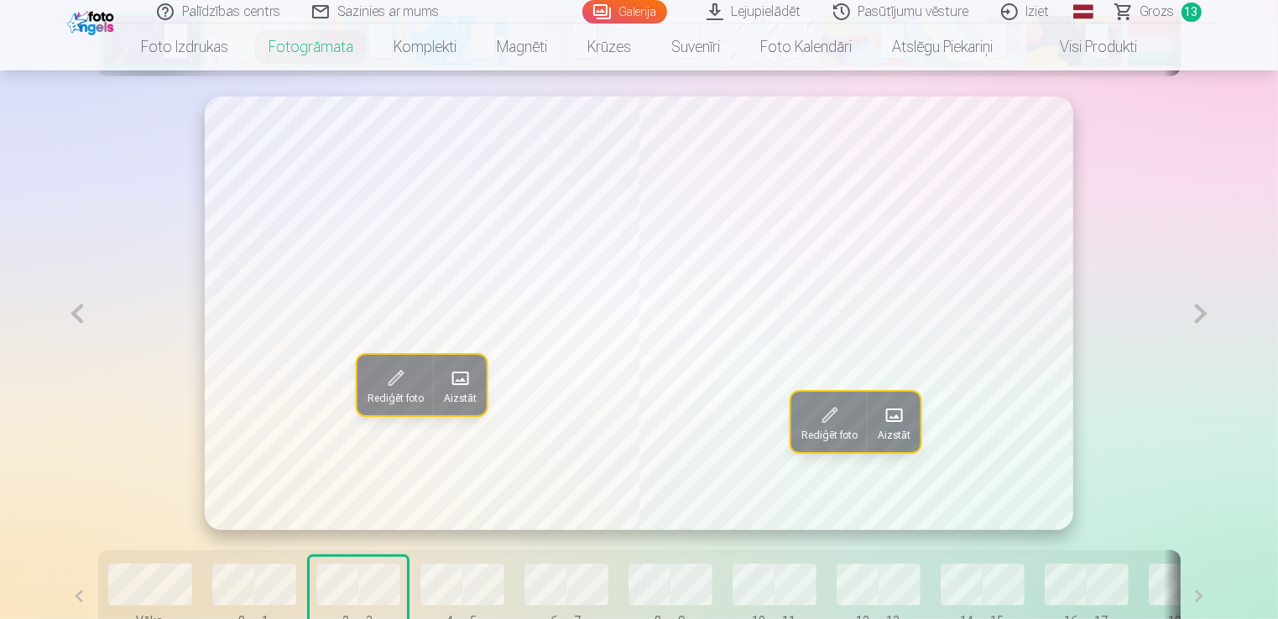
click at [1195, 314] on button at bounding box center [1201, 314] width 34 height 435
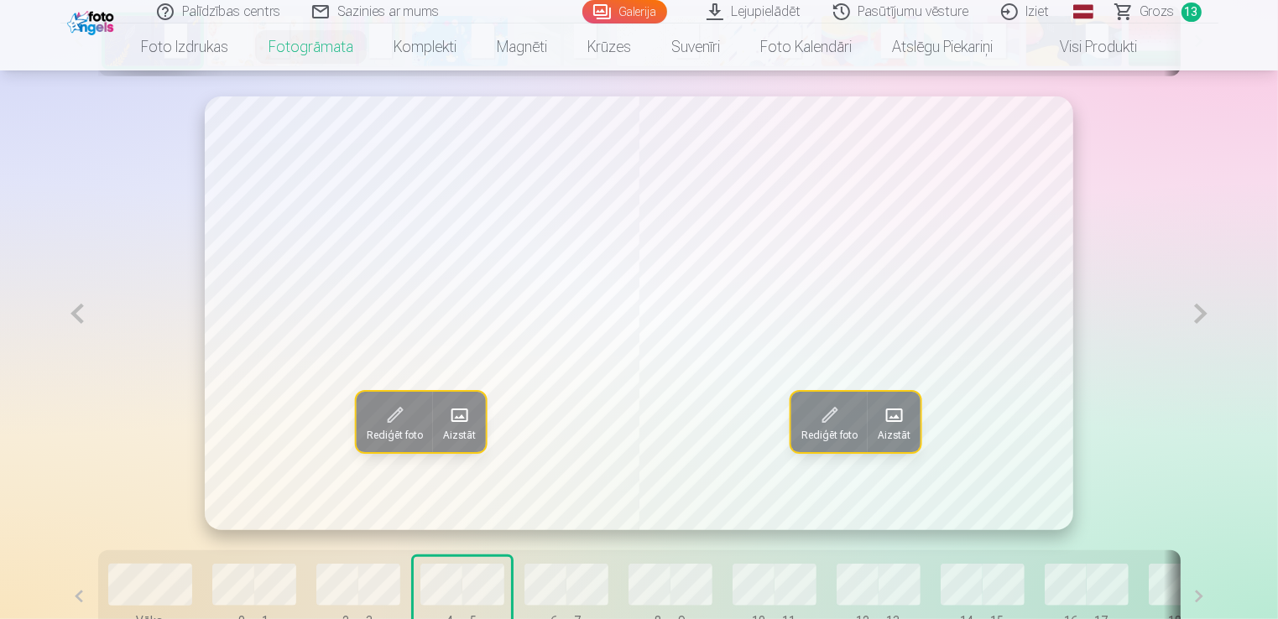
click at [1195, 314] on button at bounding box center [1201, 314] width 34 height 435
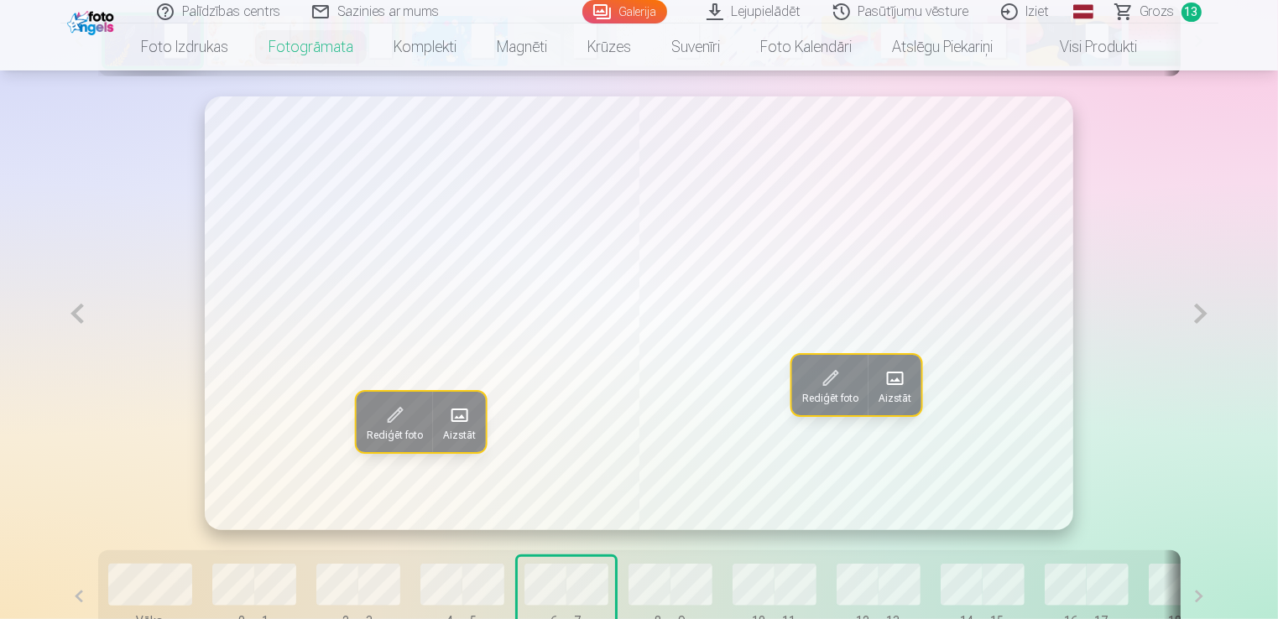
click at [1195, 314] on button at bounding box center [1201, 314] width 34 height 435
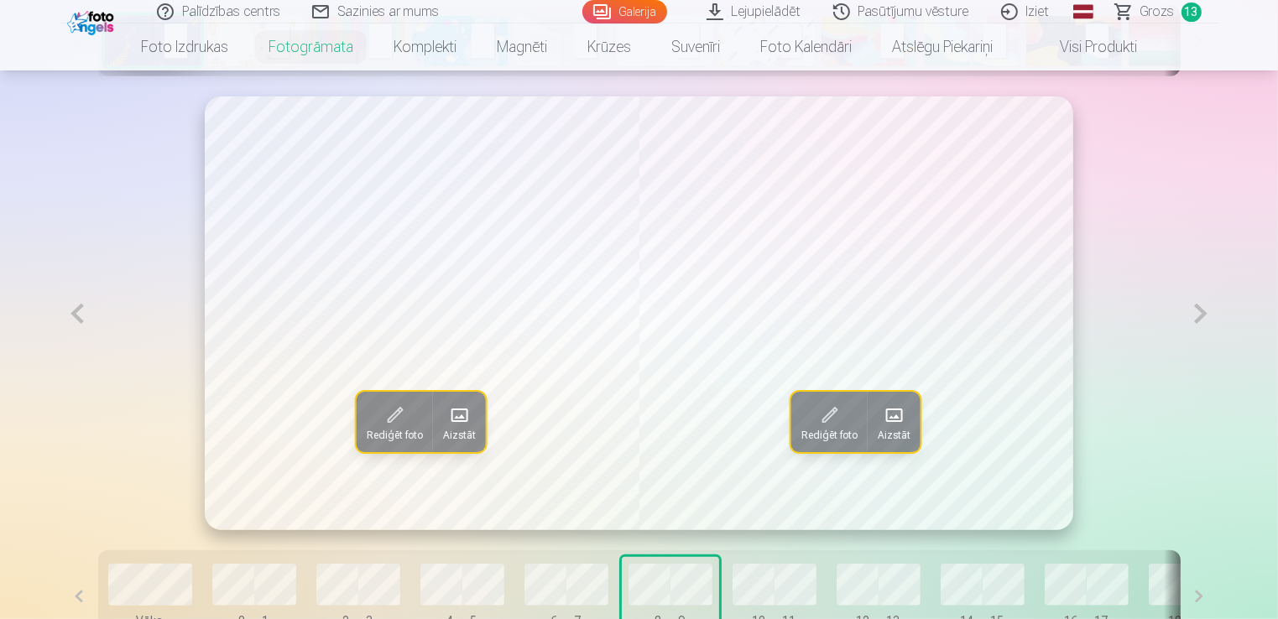
click at [1195, 314] on button at bounding box center [1201, 314] width 34 height 435
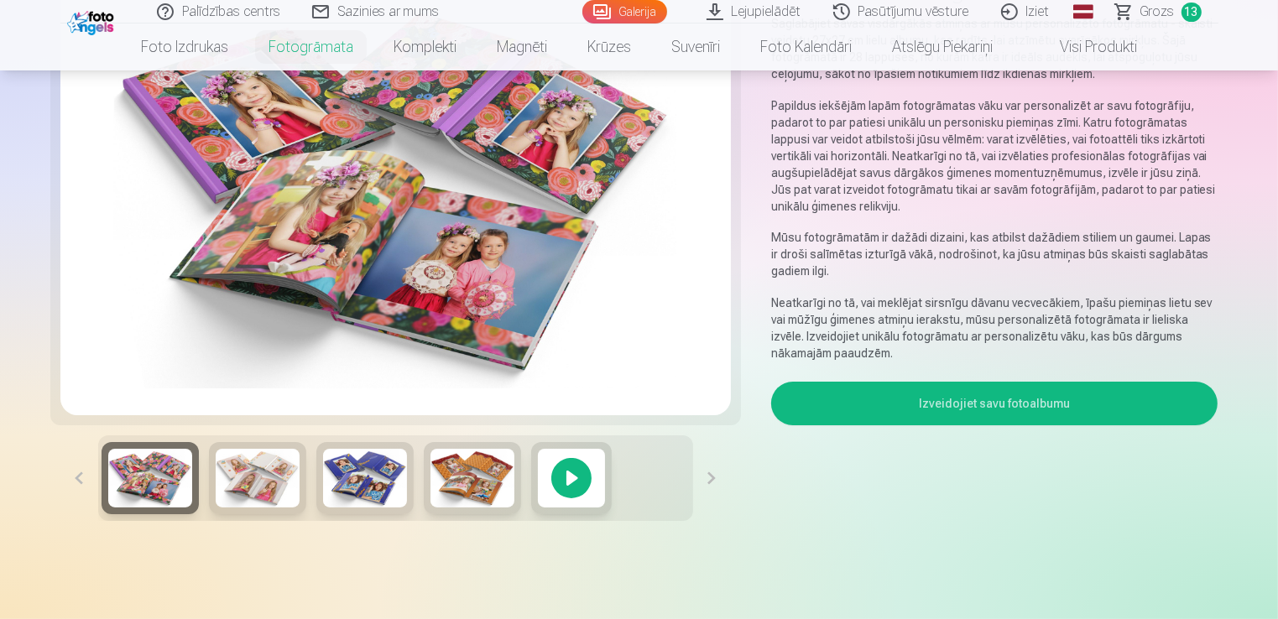
scroll to position [0, 0]
